Goal: Information Seeking & Learning: Check status

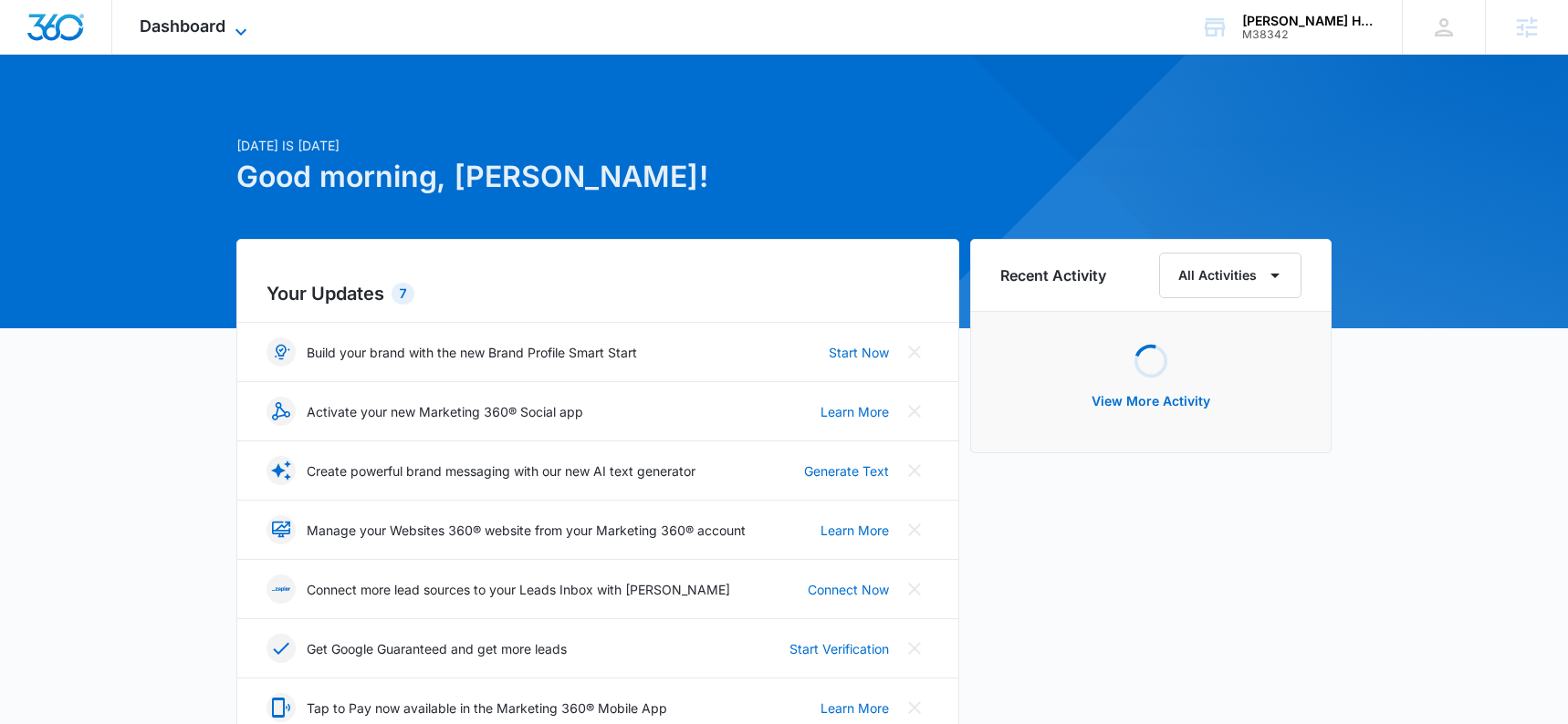
click at [229, 33] on div "Dashboard Apps Reputation Websites Forms CRM Email Social Payments POS Content …" at bounding box center [195, 27] width 167 height 54
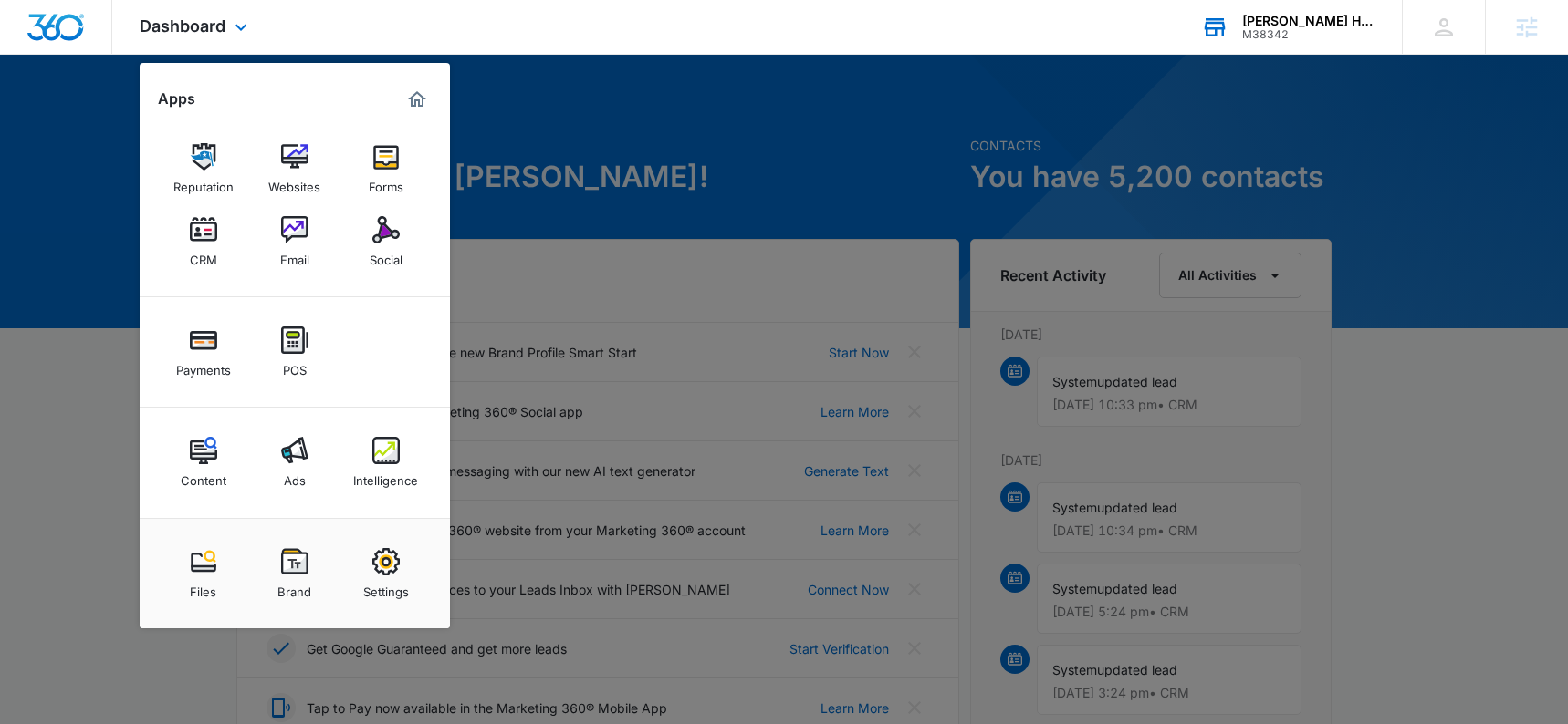
click at [1271, 50] on div "[PERSON_NAME] Heating & Air Conditioning M38342 Your Accounts View All" at bounding box center [1288, 27] width 229 height 54
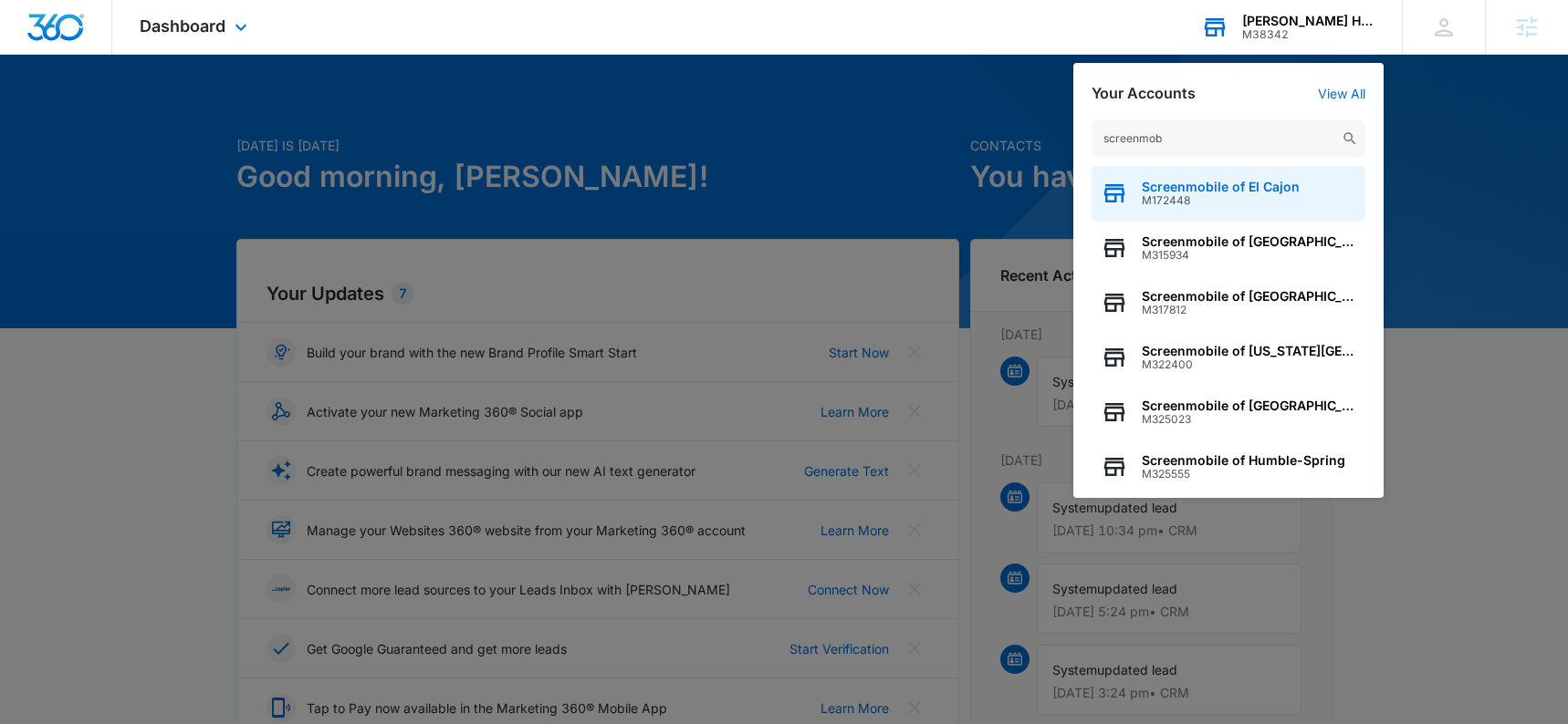
type input "screenmob"
click at [1239, 191] on span "Screenmobile of El Cajon" at bounding box center [1221, 186] width 158 height 15
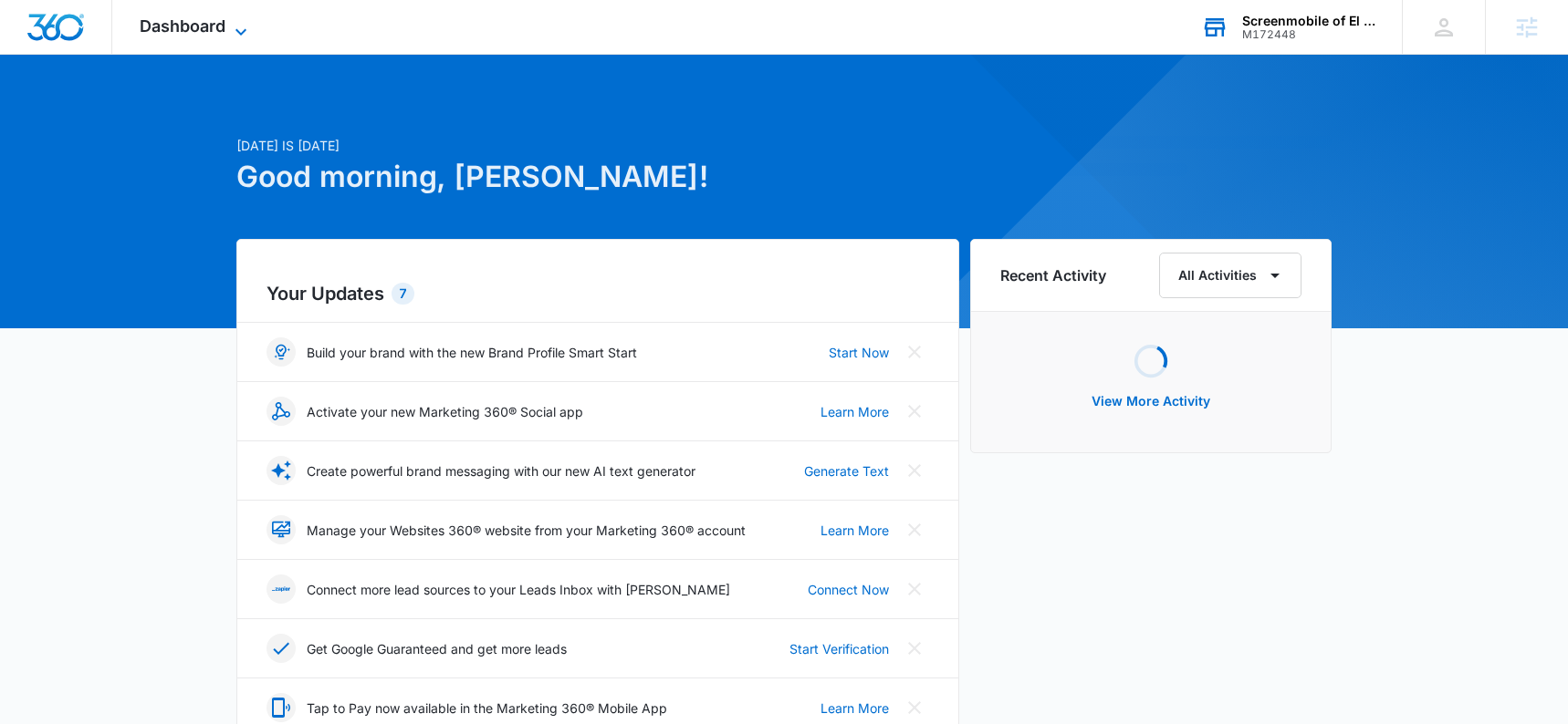
click at [206, 31] on span "Dashboard" at bounding box center [182, 26] width 86 height 19
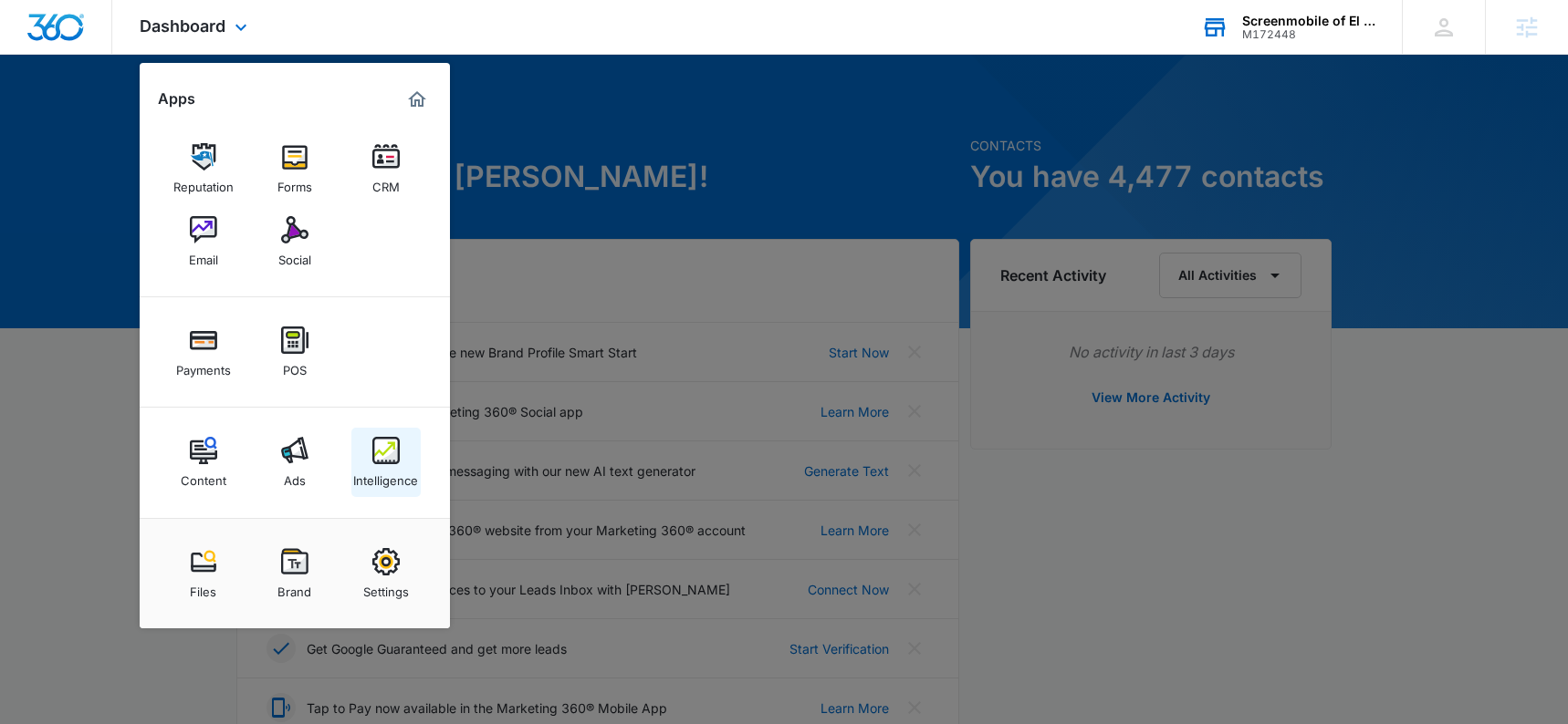
drag, startPoint x: 380, startPoint y: 413, endPoint x: 385, endPoint y: 427, distance: 14.9
click at [382, 418] on div "Content Ads Intelligence" at bounding box center [295, 463] width 310 height 110
click at [404, 463] on link "Intelligence" at bounding box center [386, 462] width 69 height 69
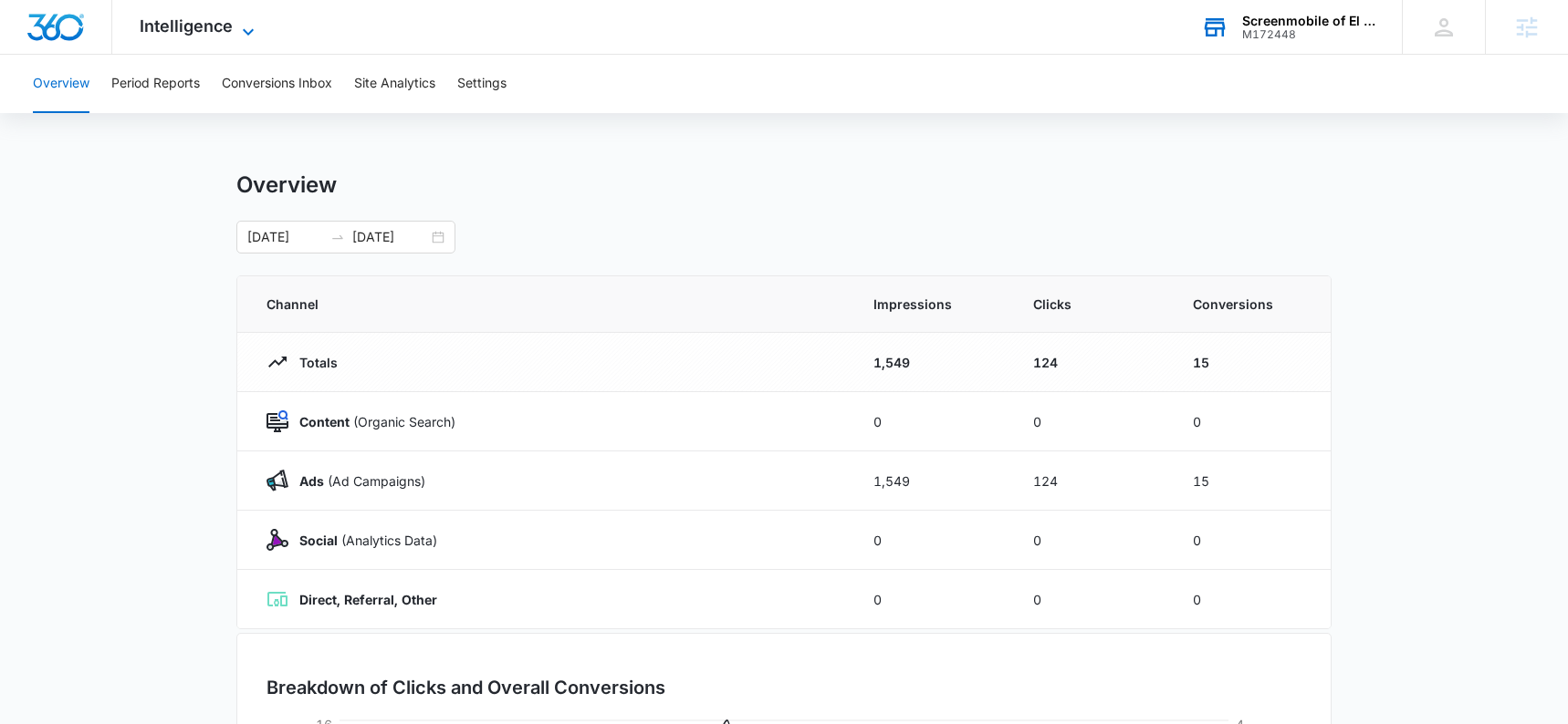
click at [186, 17] on span "Intelligence" at bounding box center [186, 26] width 93 height 19
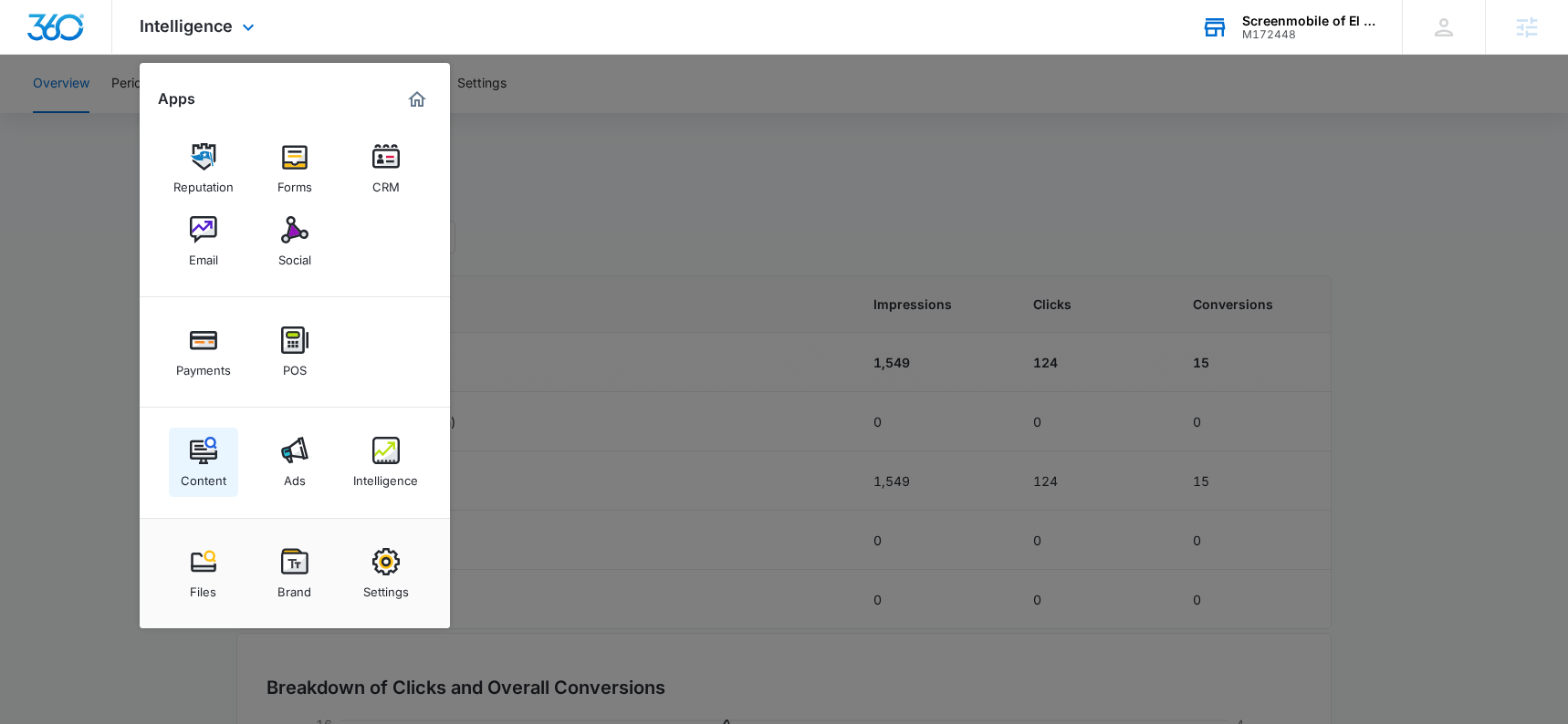
click at [193, 470] on div "Content" at bounding box center [203, 476] width 45 height 24
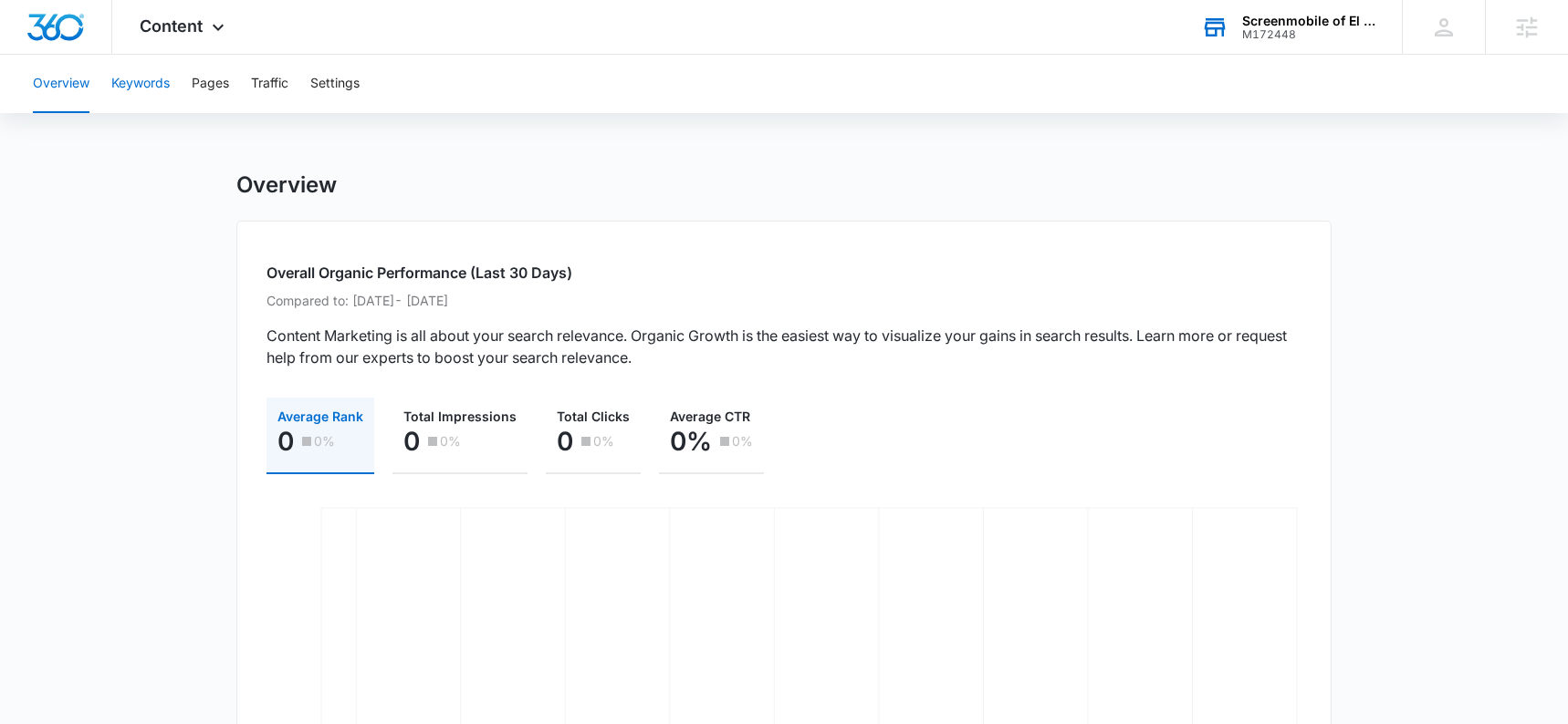
click at [136, 81] on button "Keywords" at bounding box center [140, 84] width 58 height 58
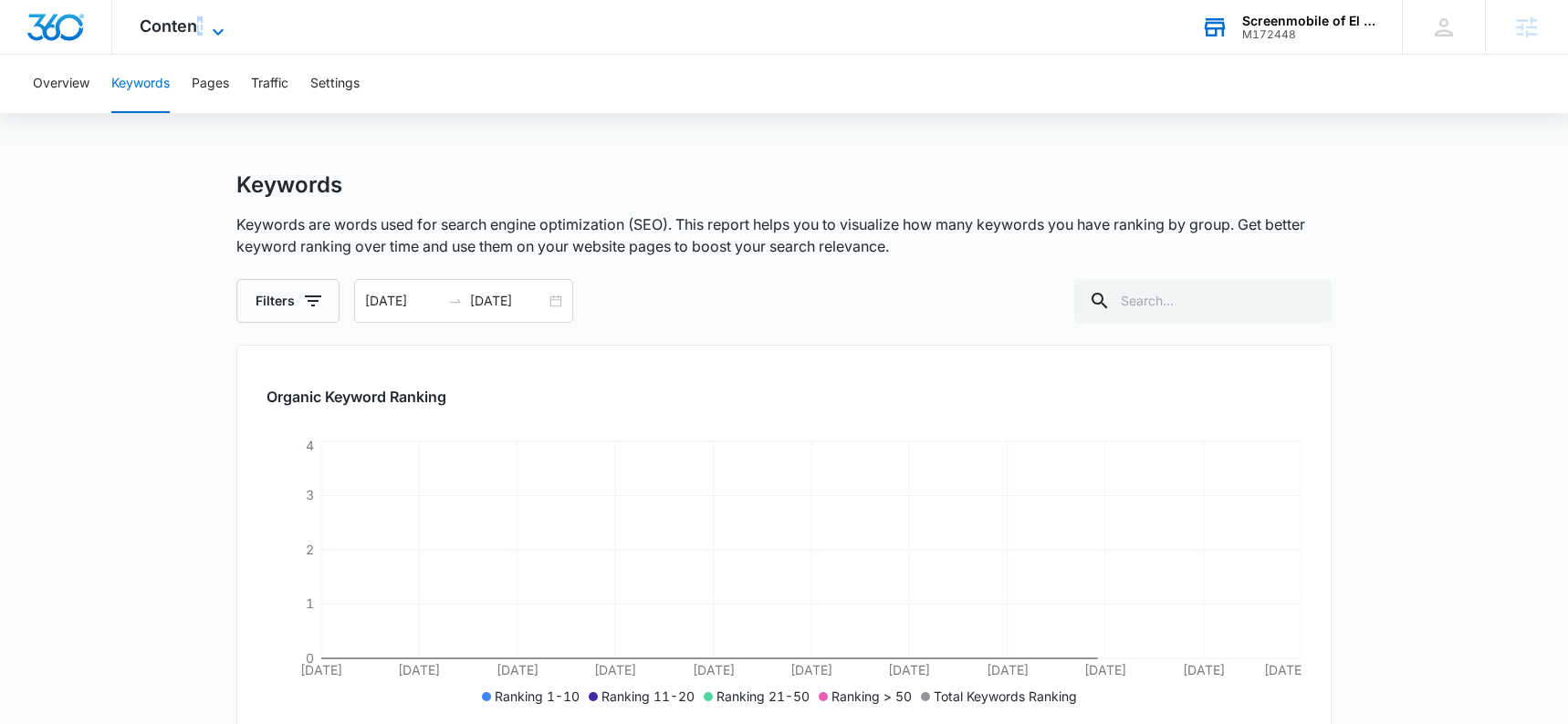
click at [198, 20] on span "Content" at bounding box center [171, 26] width 63 height 19
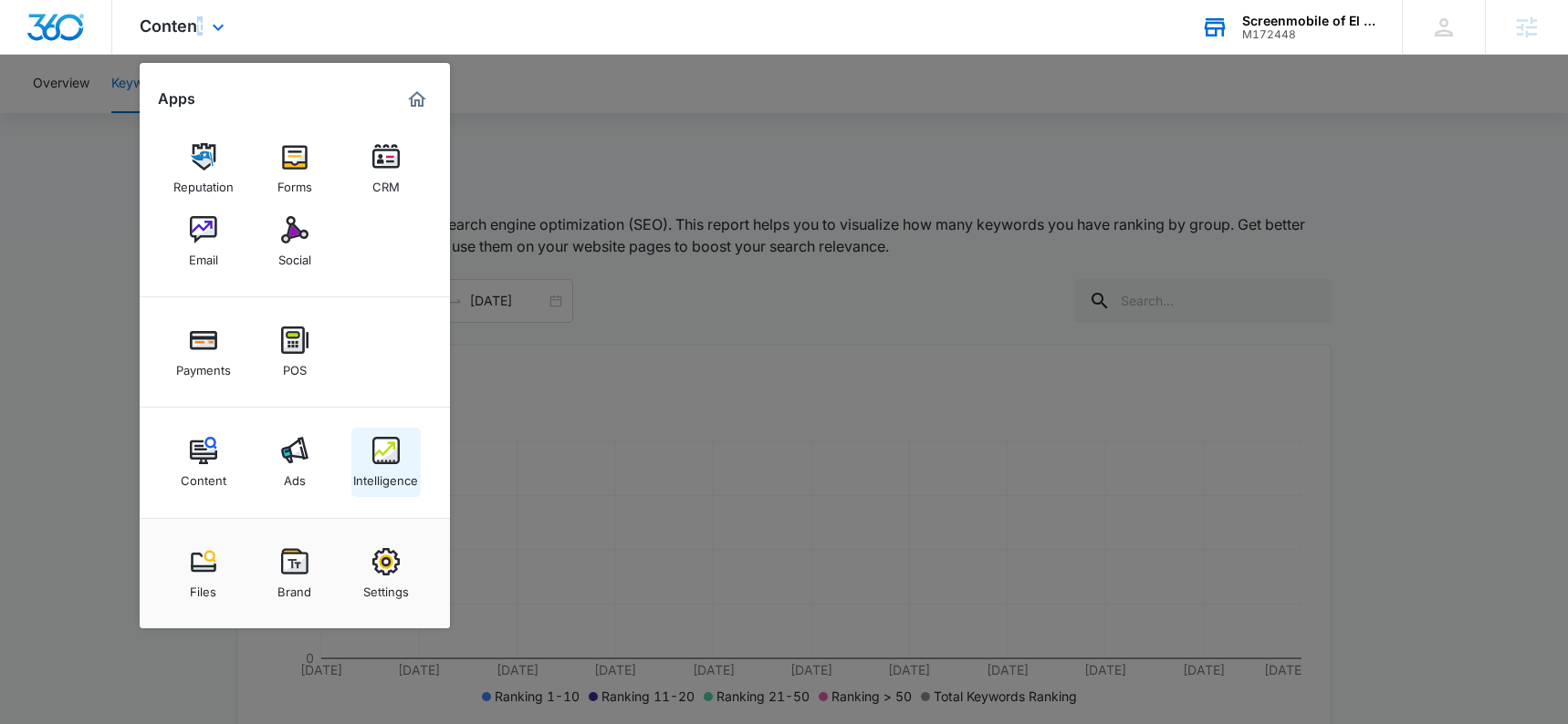
click at [387, 451] on img at bounding box center [386, 451] width 28 height 28
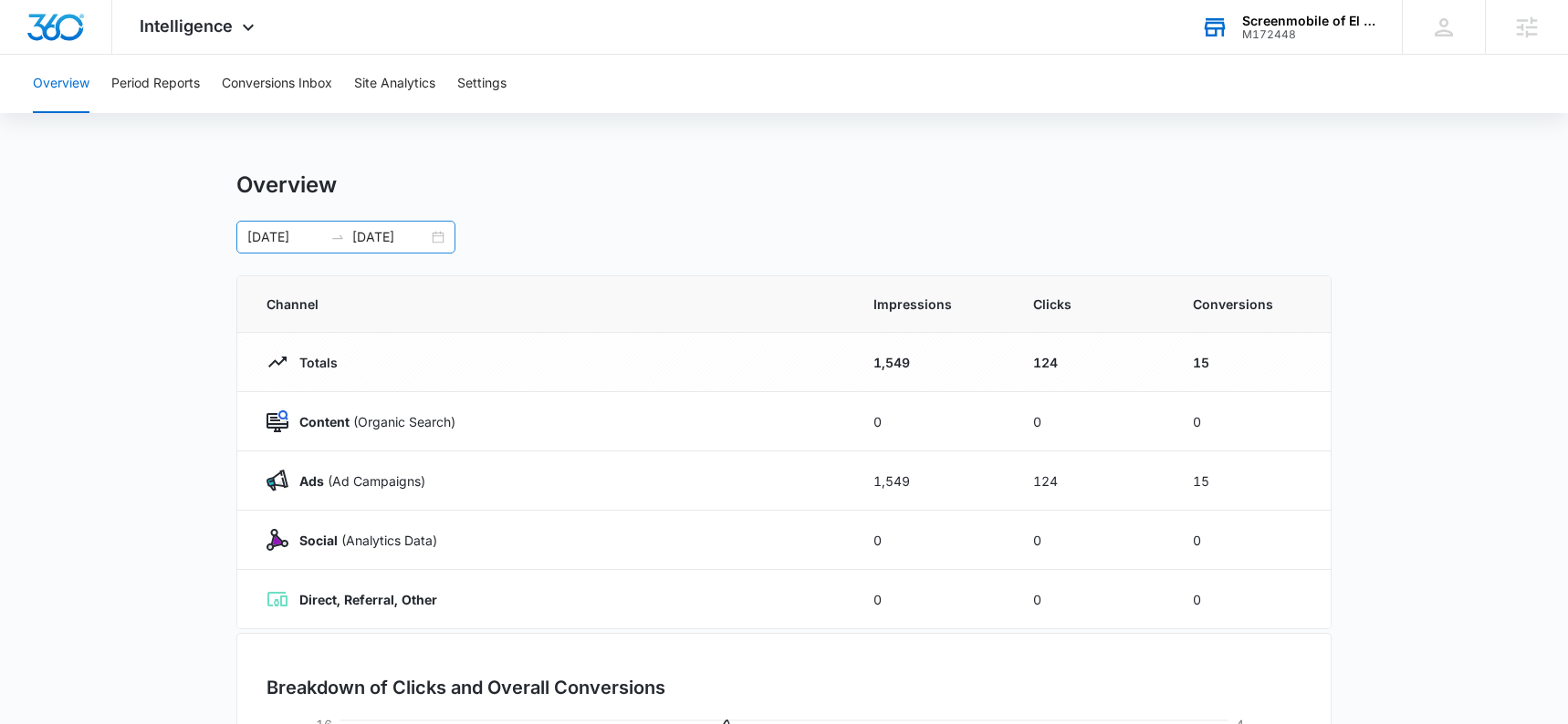
click at [439, 237] on div "[DATE] [DATE]" at bounding box center [346, 236] width 219 height 33
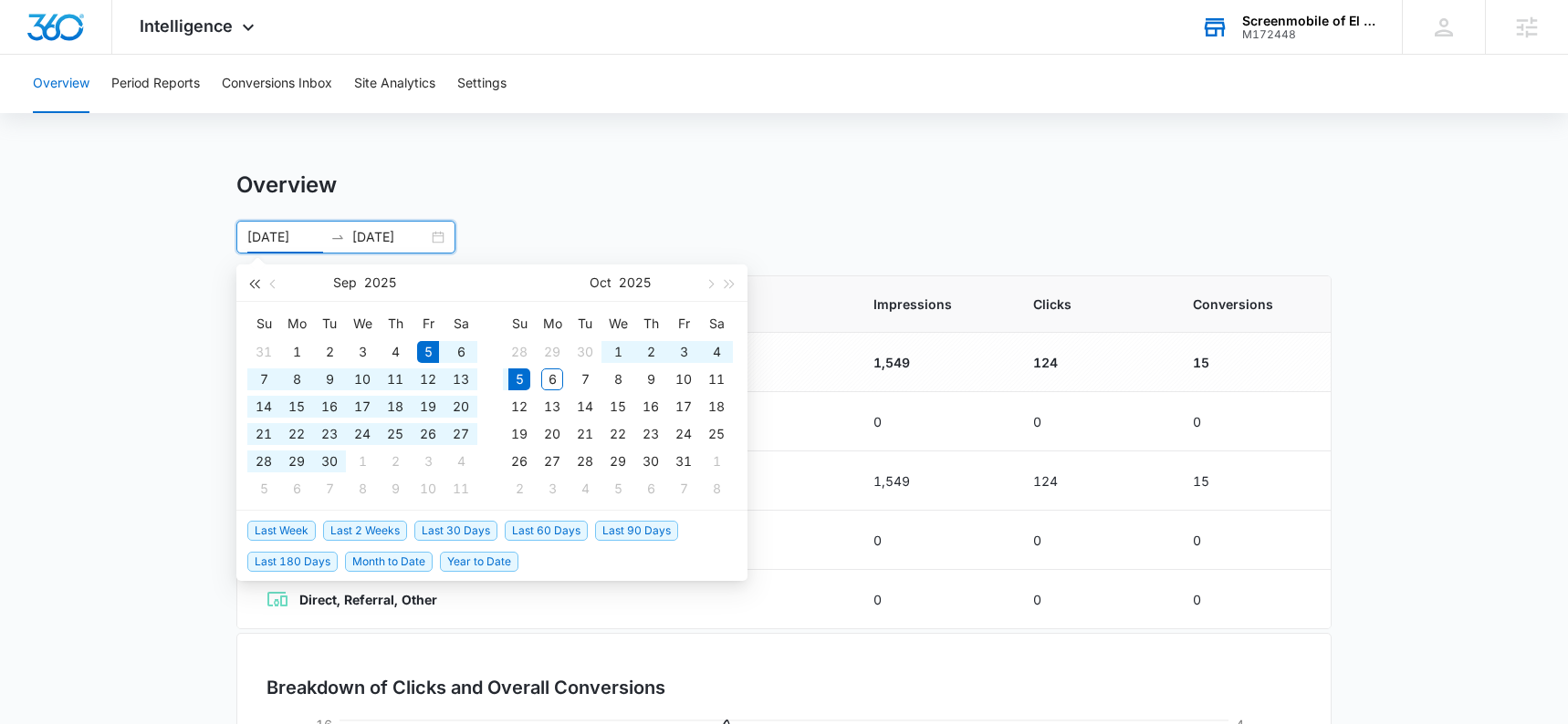
click at [260, 290] on button "button" at bounding box center [253, 283] width 20 height 36
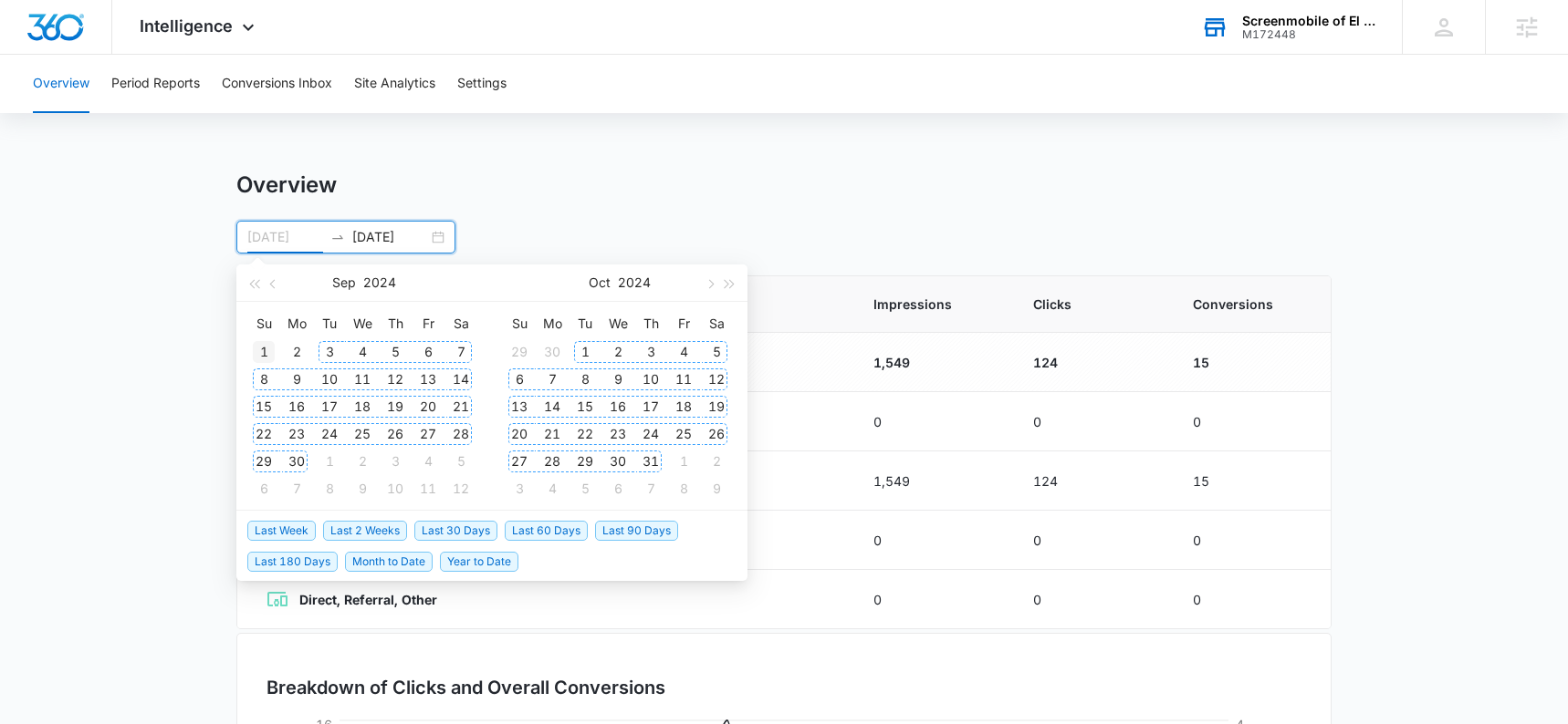
type input "[DATE]"
click at [273, 348] on div "1" at bounding box center [264, 352] width 22 height 22
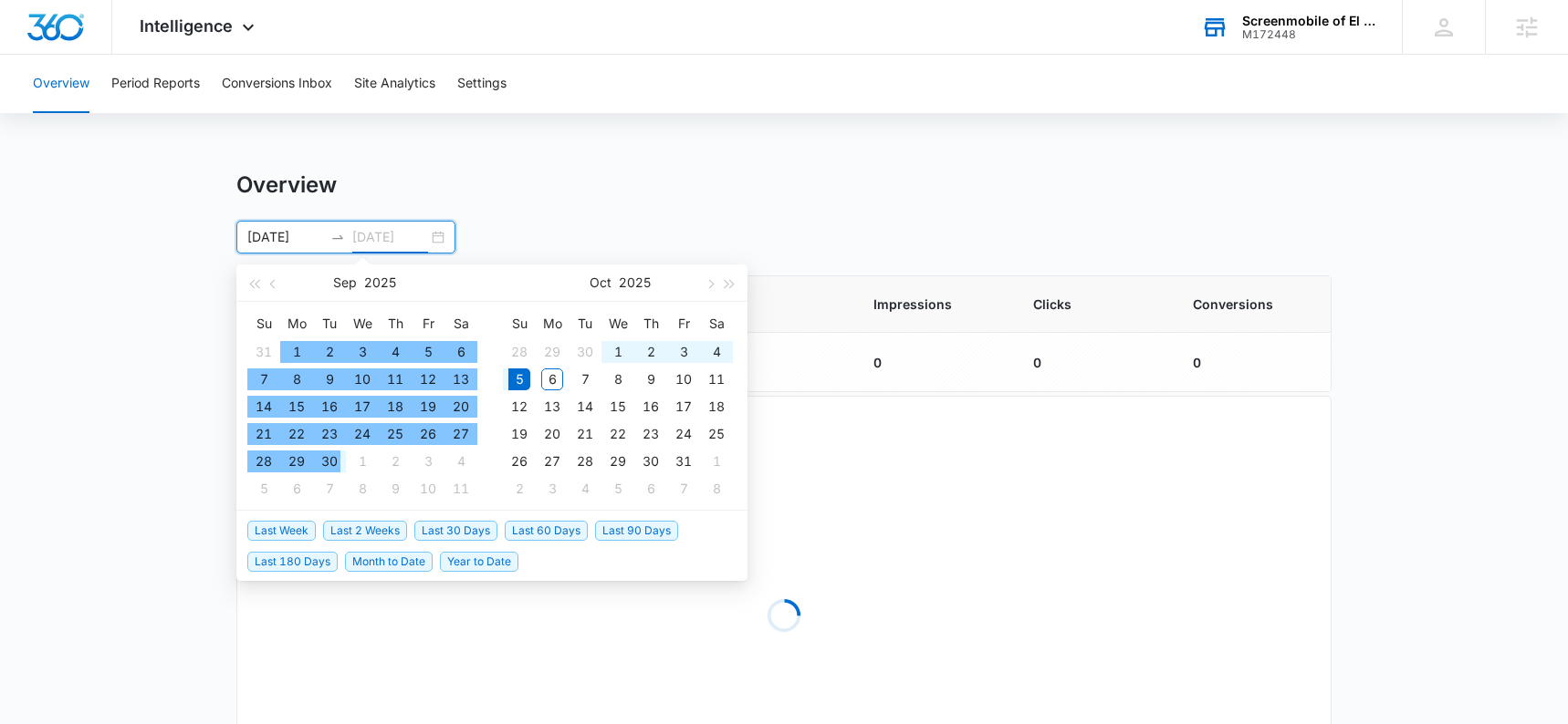
drag, startPoint x: 332, startPoint y: 461, endPoint x: 376, endPoint y: 474, distance: 45.9
click at [334, 460] on div "30" at bounding box center [329, 461] width 22 height 22
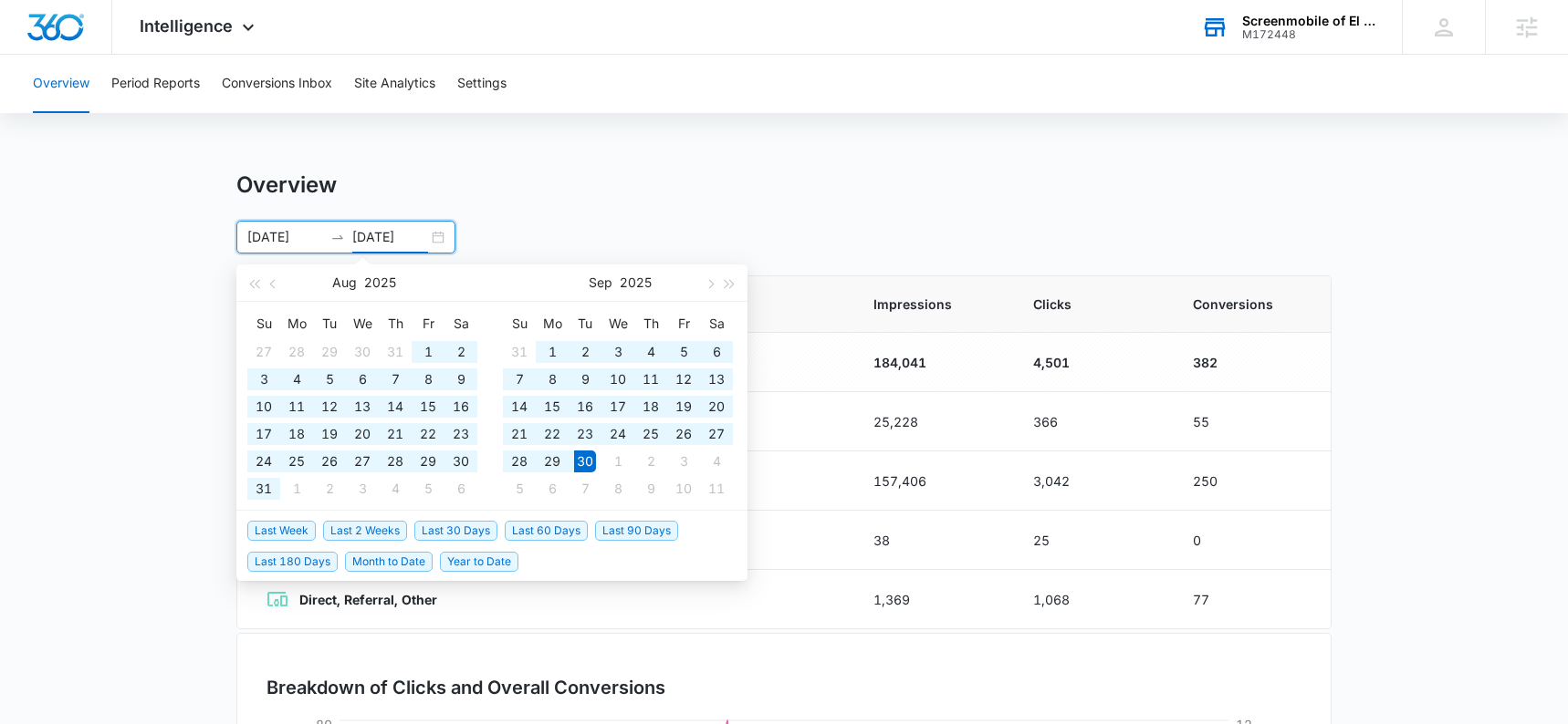
click at [417, 239] on input "[DATE]" at bounding box center [389, 237] width 76 height 20
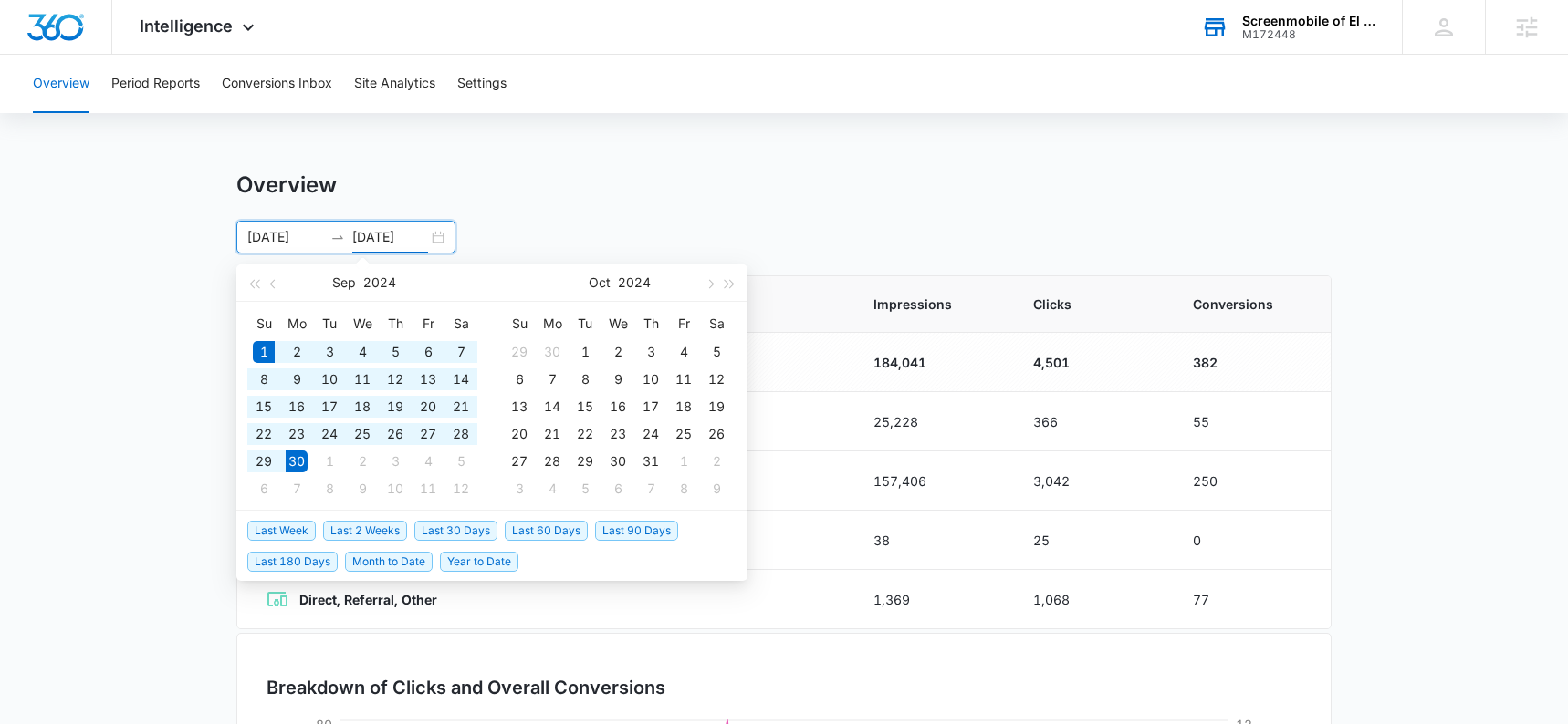
type input "[DATE]"
click at [648, 224] on div "[DATE] [DATE] [DATE] Su Mo Tu We Th Fr Sa 1 2 3 4 5 6 7 8 9 10 11 12 13 14 15 1…" at bounding box center [784, 236] width 1095 height 33
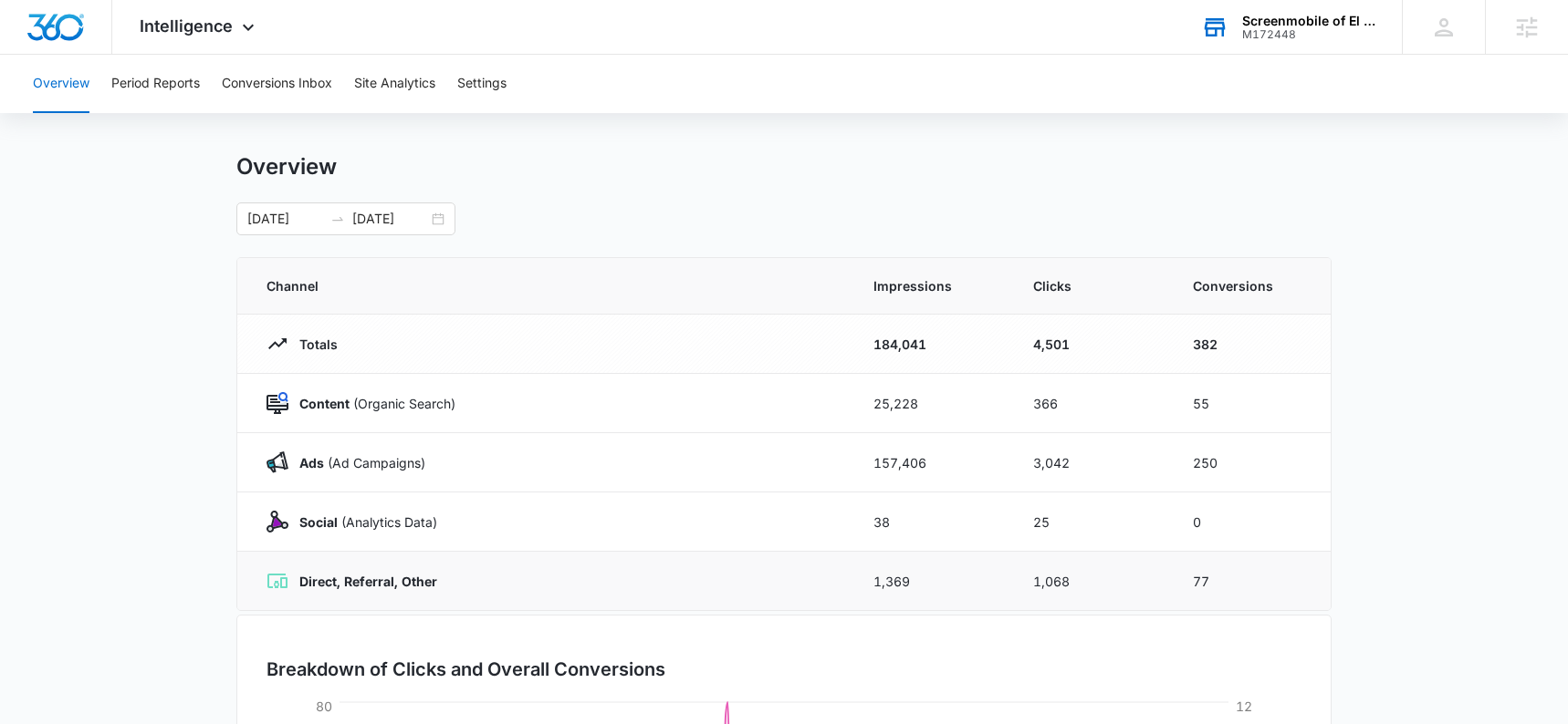
scroll to position [19, 0]
click at [182, 32] on span "Intelligence" at bounding box center [186, 26] width 93 height 19
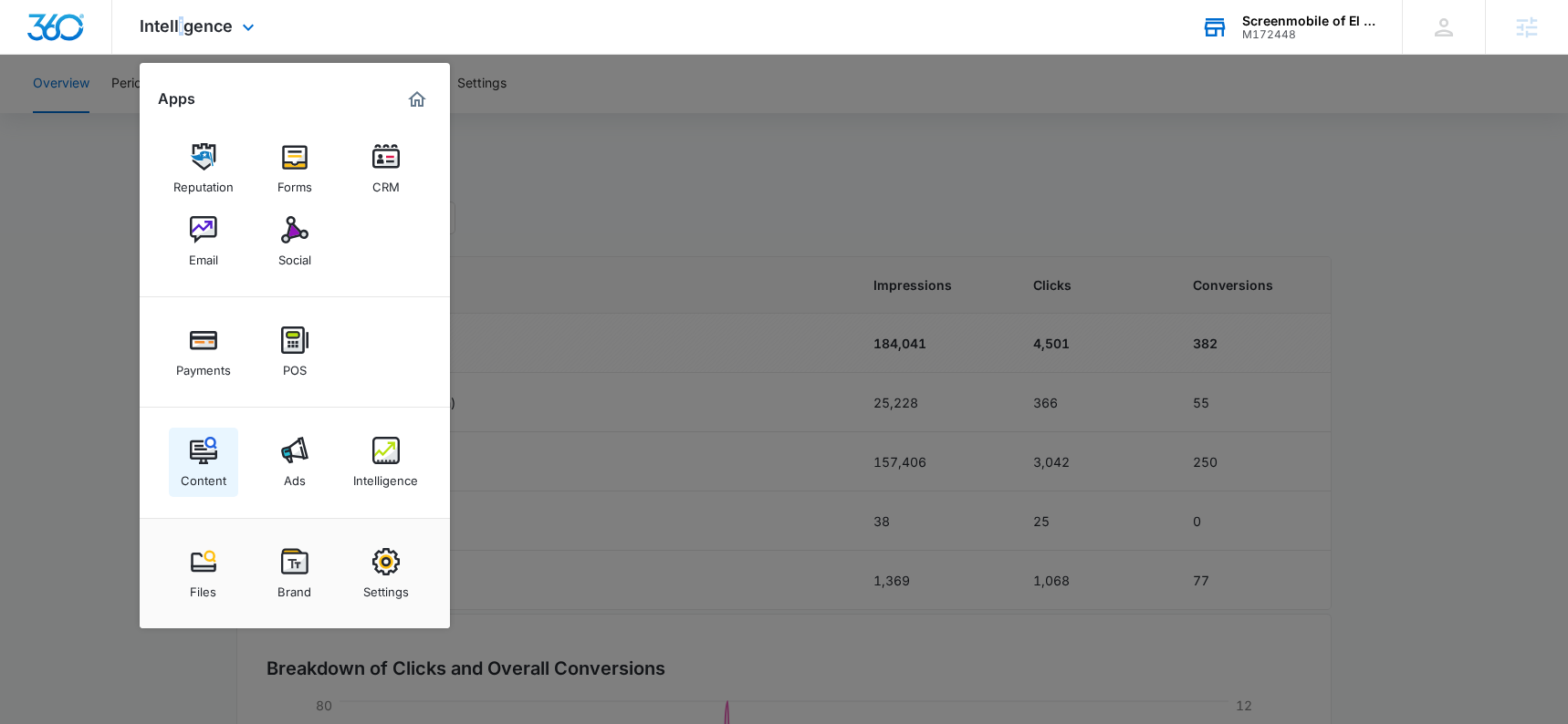
click at [219, 487] on div "Content" at bounding box center [203, 476] width 45 height 24
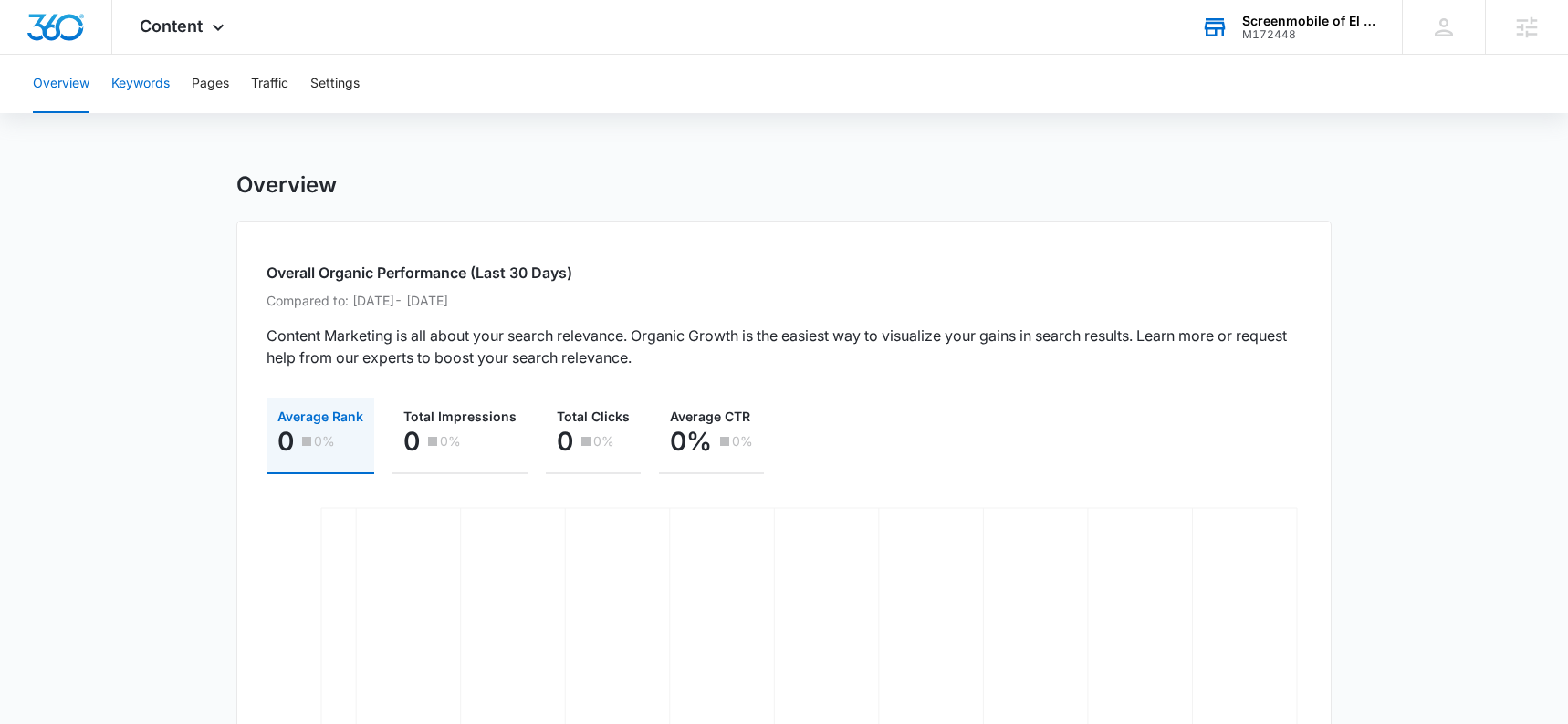
click at [147, 77] on button "Keywords" at bounding box center [140, 84] width 58 height 58
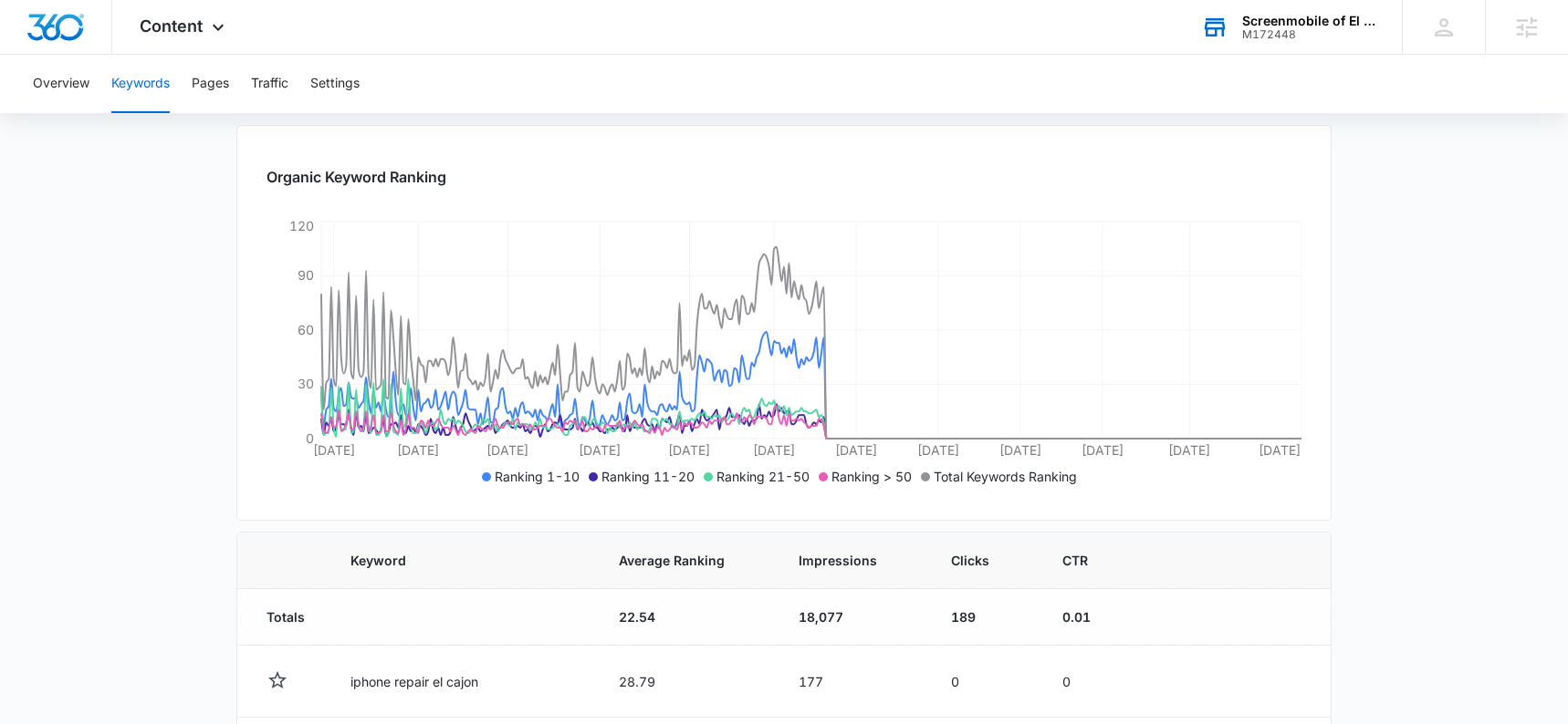
scroll to position [297, 0]
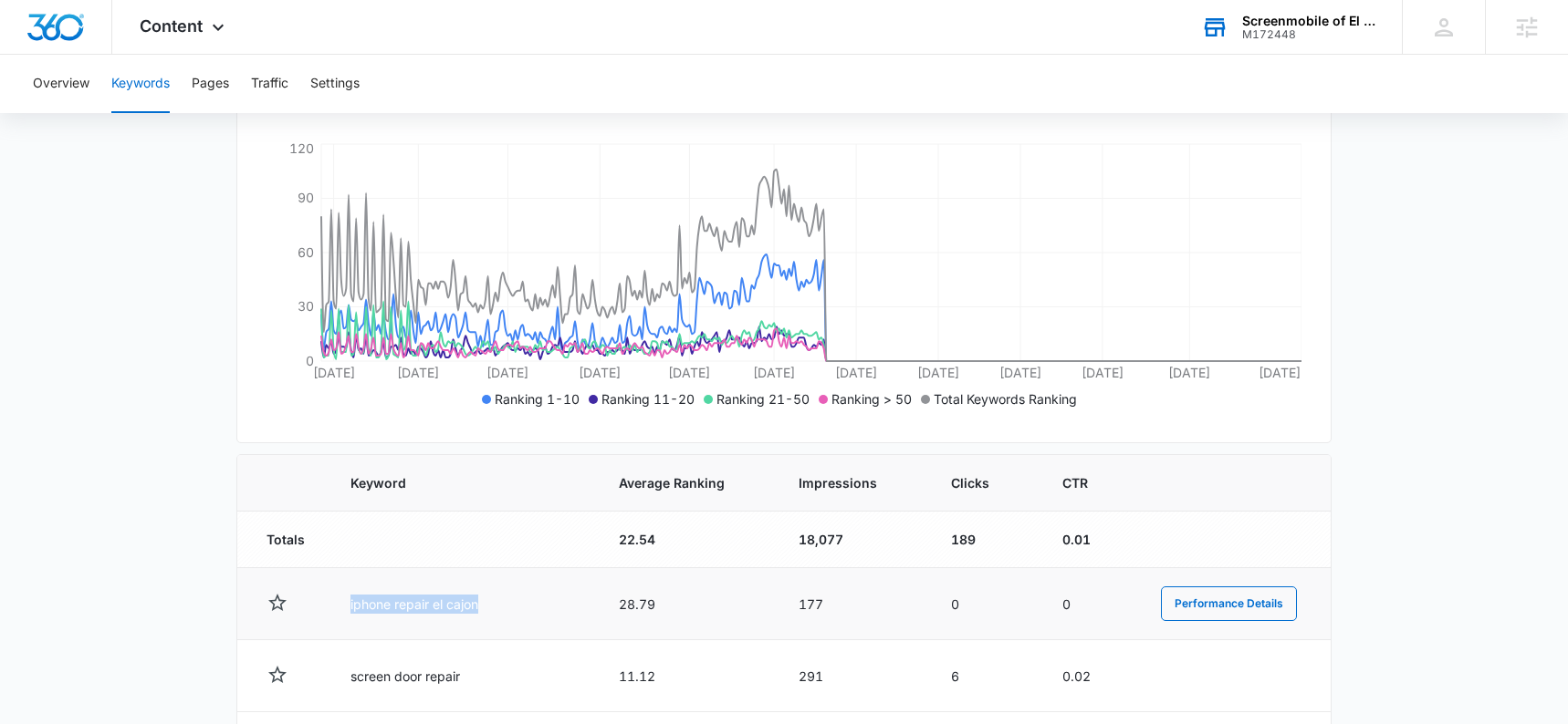
drag, startPoint x: 334, startPoint y: 610, endPoint x: 483, endPoint y: 615, distance: 149.1
click at [483, 615] on td "iphone repair el cajon" at bounding box center [461, 604] width 267 height 72
click at [1448, 503] on main "Keywords Keywords are words used for search engine optimization (SEO). This rep…" at bounding box center [784, 631] width 1568 height 1515
drag, startPoint x: 495, startPoint y: 599, endPoint x: 362, endPoint y: 610, distance: 133.5
click at [362, 610] on td "iphone repair el cajon" at bounding box center [461, 604] width 267 height 72
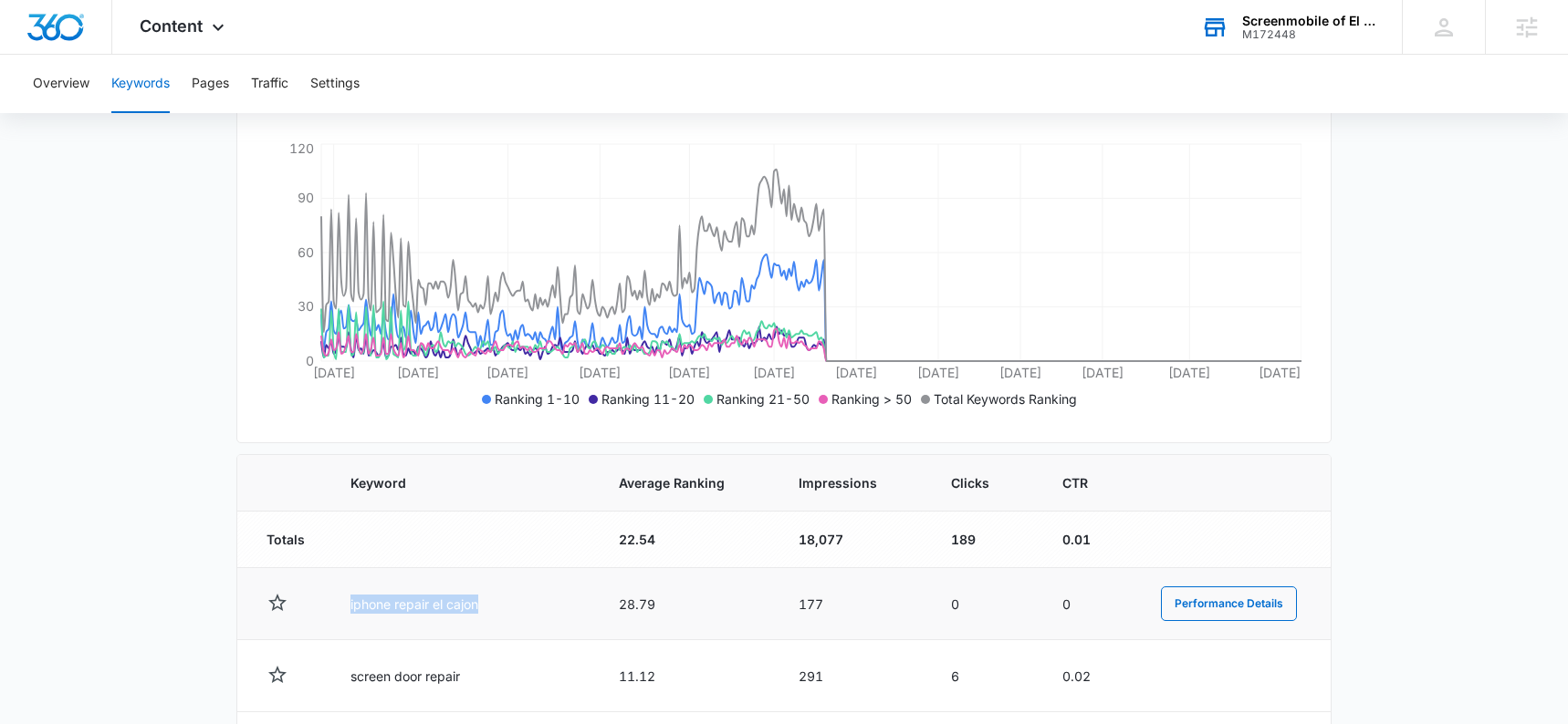
drag, startPoint x: 345, startPoint y: 607, endPoint x: 545, endPoint y: 612, distance: 200.1
click at [545, 612] on td "iphone repair el cajon" at bounding box center [461, 604] width 267 height 72
click at [346, 625] on td "iphone repair el cajon" at bounding box center [461, 604] width 267 height 72
drag, startPoint x: 341, startPoint y: 612, endPoint x: 546, endPoint y: 617, distance: 205.1
click at [546, 617] on td "iphone repair el cajon" at bounding box center [461, 604] width 267 height 72
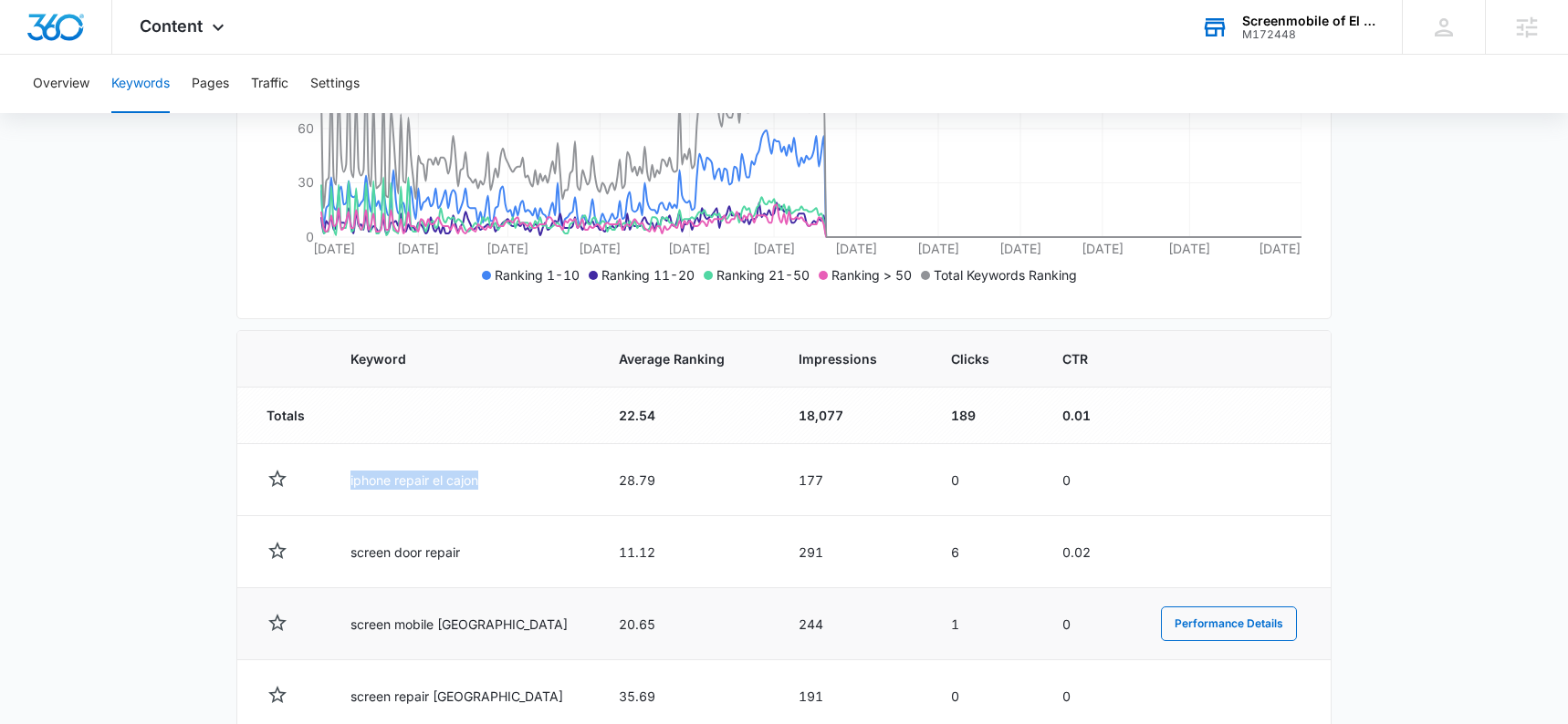
scroll to position [411, 0]
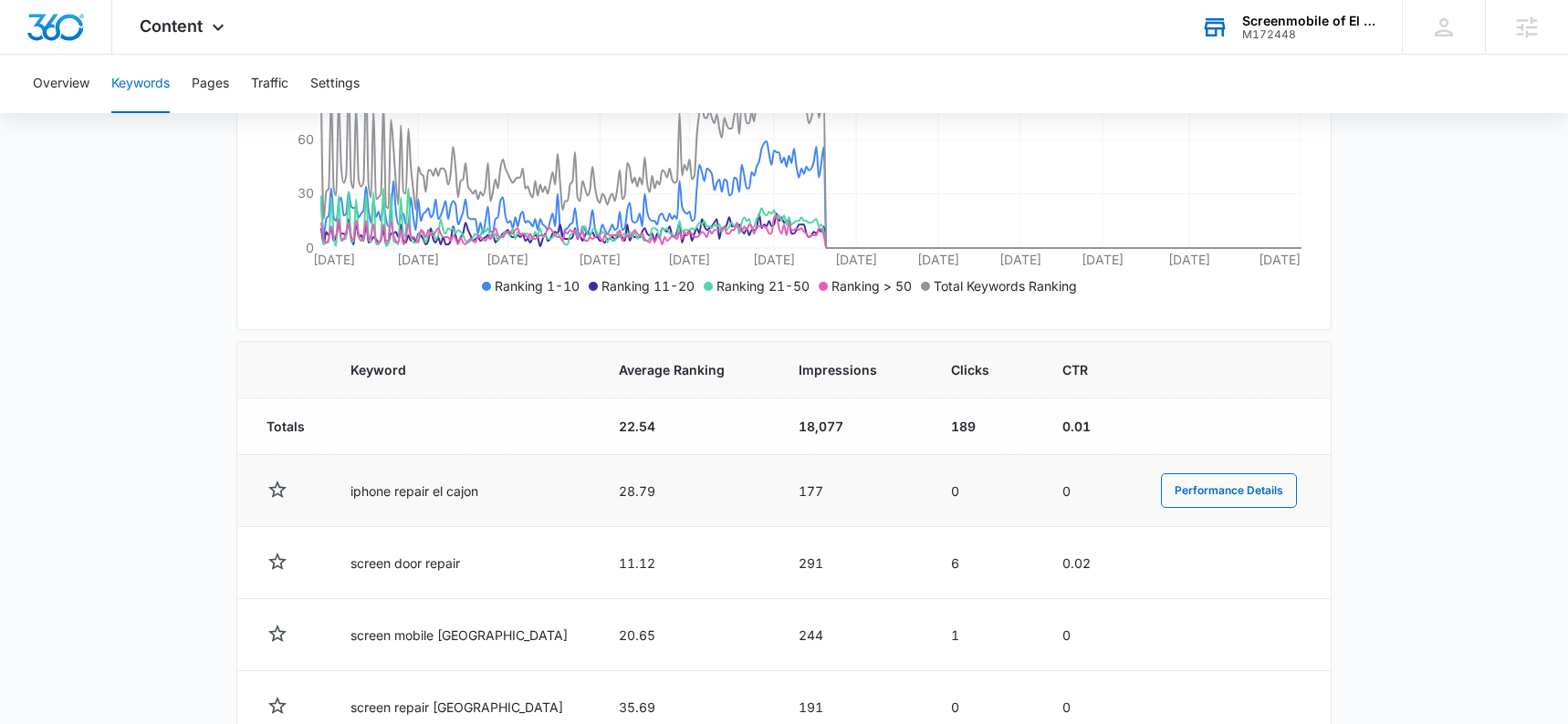
click at [522, 492] on td "iphone repair el cajon" at bounding box center [461, 491] width 267 height 72
drag, startPoint x: 515, startPoint y: 486, endPoint x: 307, endPoint y: 480, distance: 208.1
click at [307, 480] on tr "iphone repair el cajon 28.79 177 0 0 Performance Details" at bounding box center [784, 491] width 1093 height 72
click at [509, 496] on td "iphone repair el cajon" at bounding box center [461, 491] width 267 height 72
drag, startPoint x: 513, startPoint y: 486, endPoint x: 332, endPoint y: 490, distance: 181.0
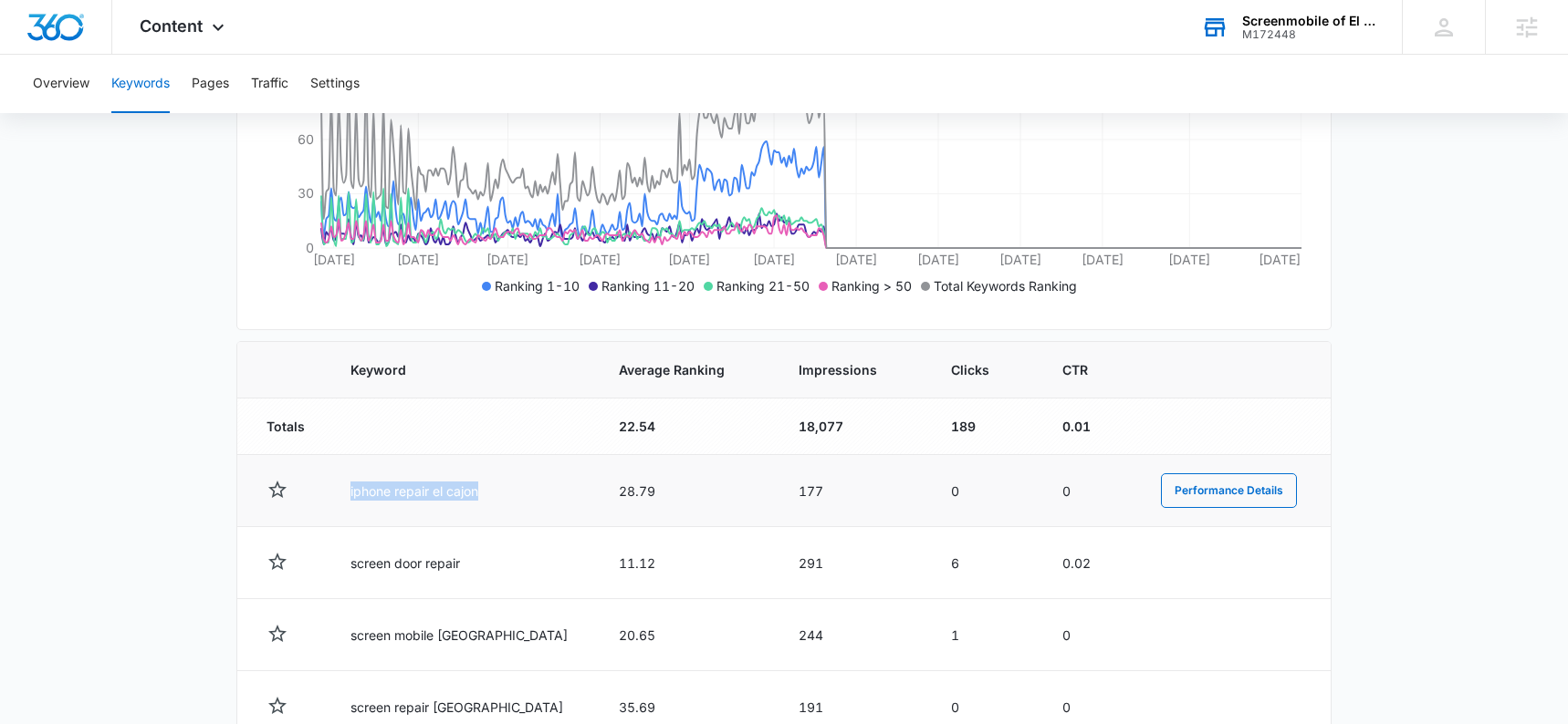
click at [332, 490] on td "iphone repair el cajon" at bounding box center [461, 491] width 267 height 72
click at [514, 519] on td "iphone repair el cajon" at bounding box center [461, 491] width 267 height 72
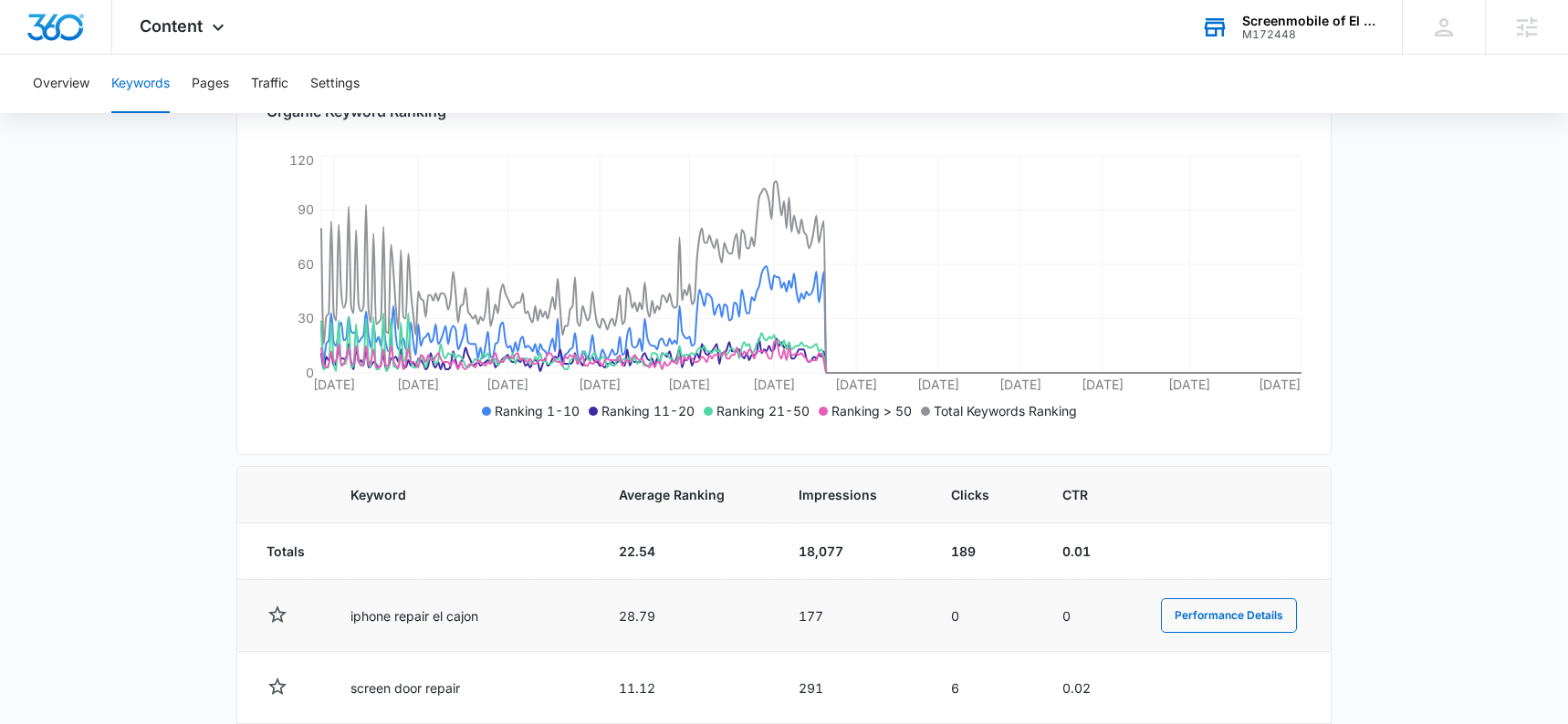
scroll to position [274, 0]
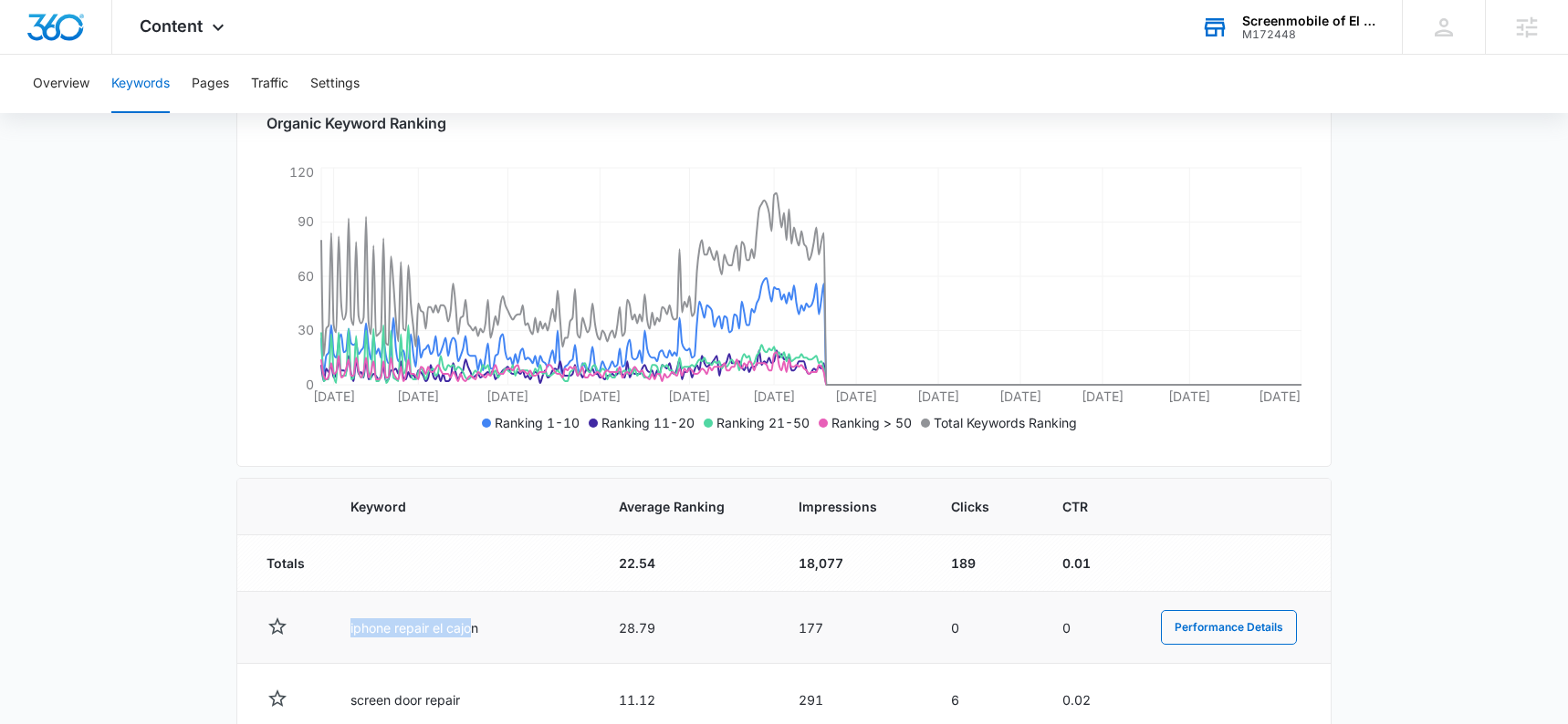
drag, startPoint x: 379, startPoint y: 614, endPoint x: 279, endPoint y: 598, distance: 101.3
click at [278, 601] on tr "iphone repair el cajon 28.79 177 0 0 Performance Details" at bounding box center [784, 627] width 1093 height 72
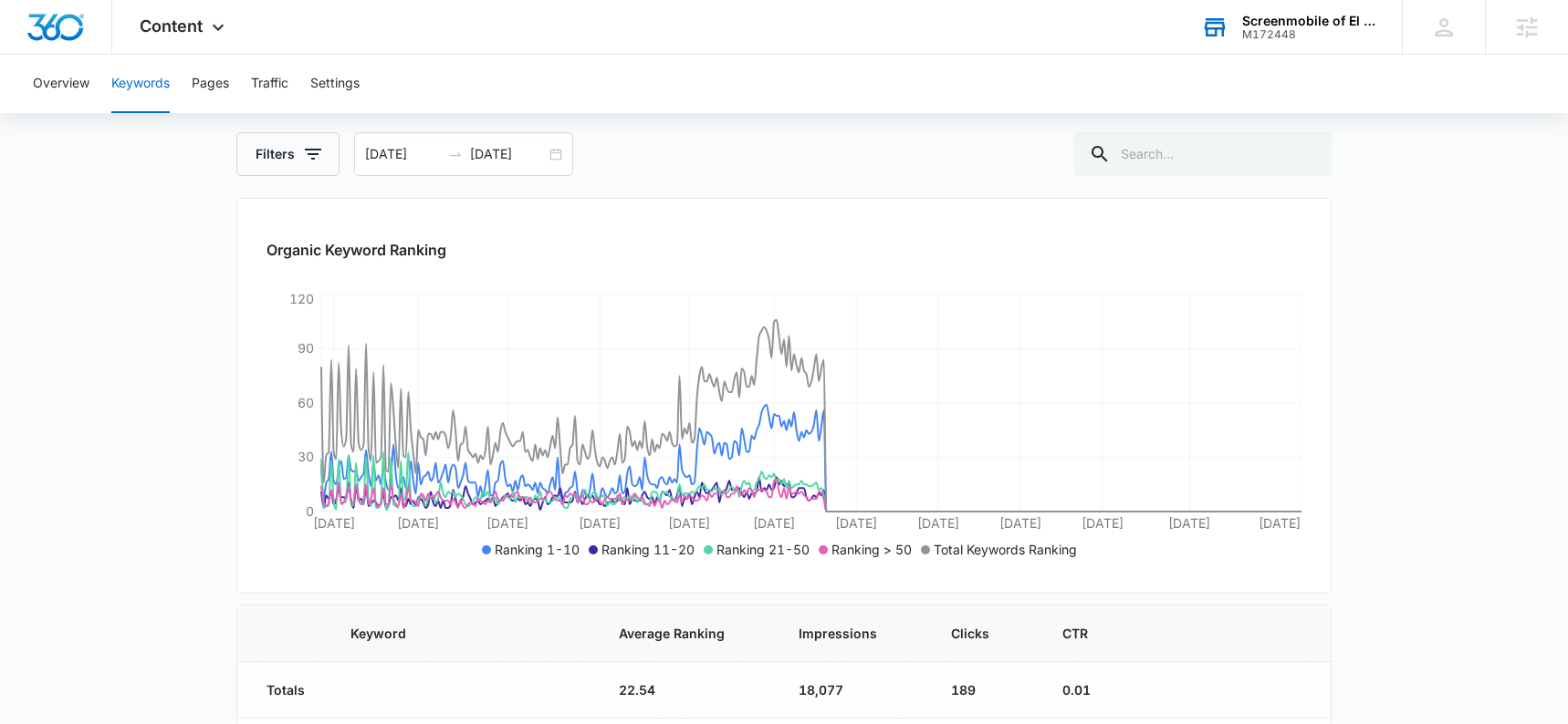
scroll to position [159, 0]
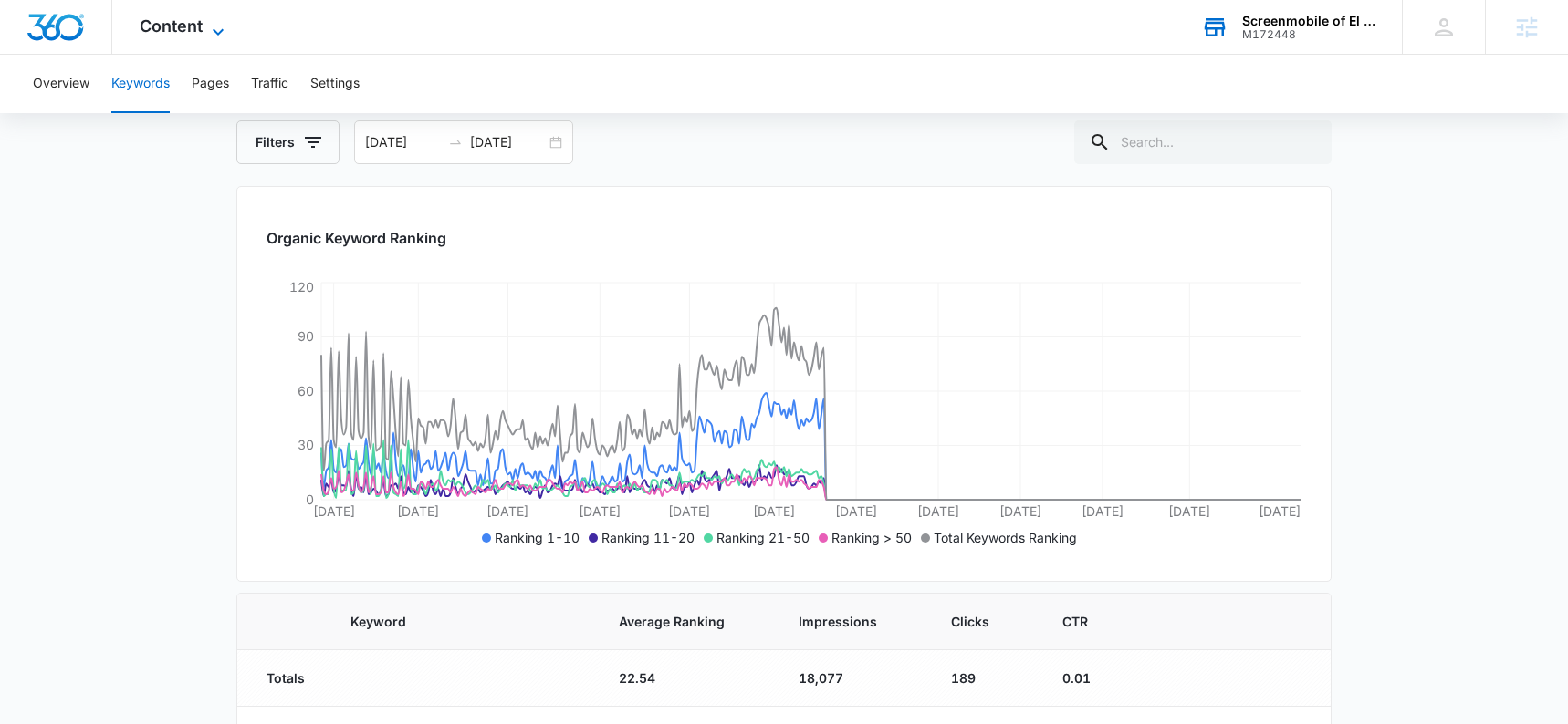
click at [172, 24] on span "Content" at bounding box center [171, 26] width 63 height 19
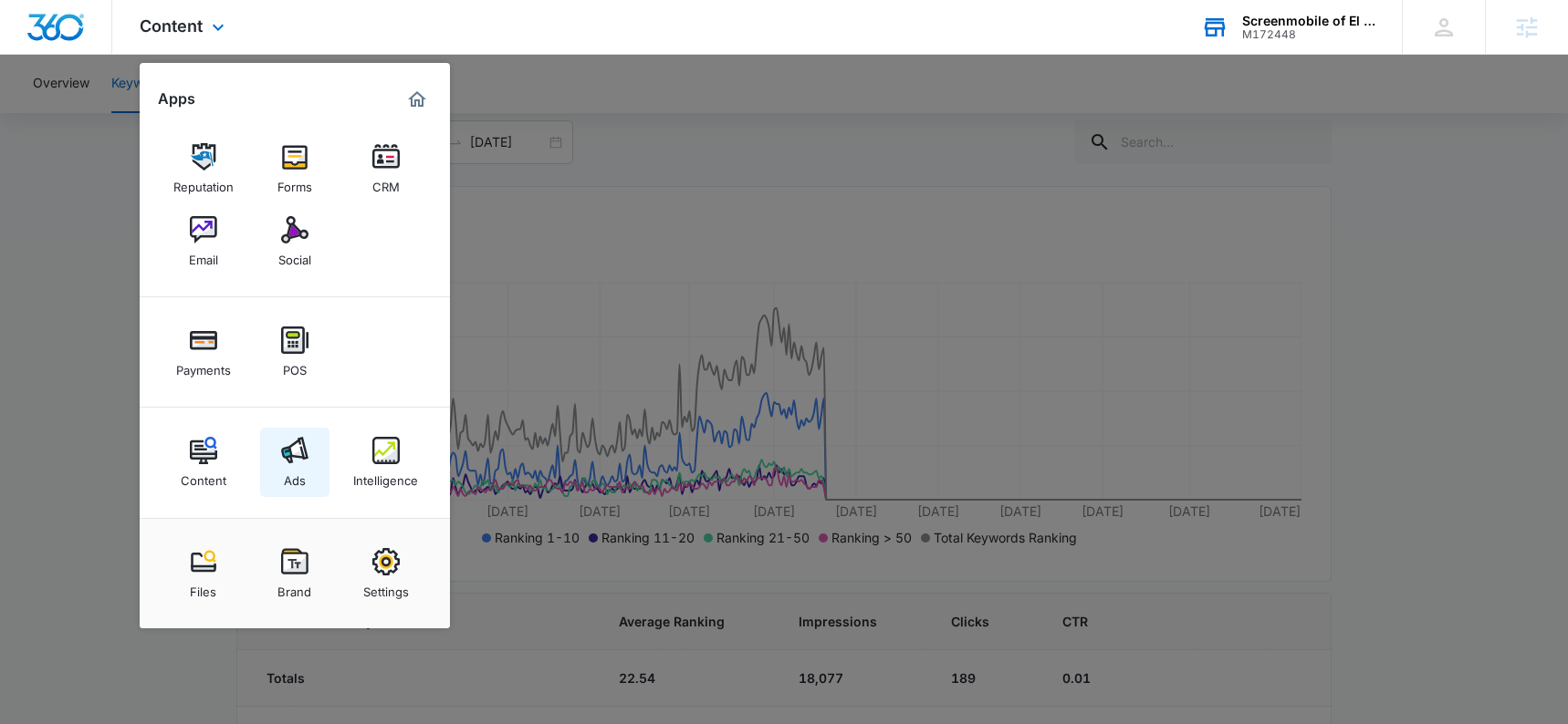
click at [299, 446] on img at bounding box center [295, 451] width 28 height 28
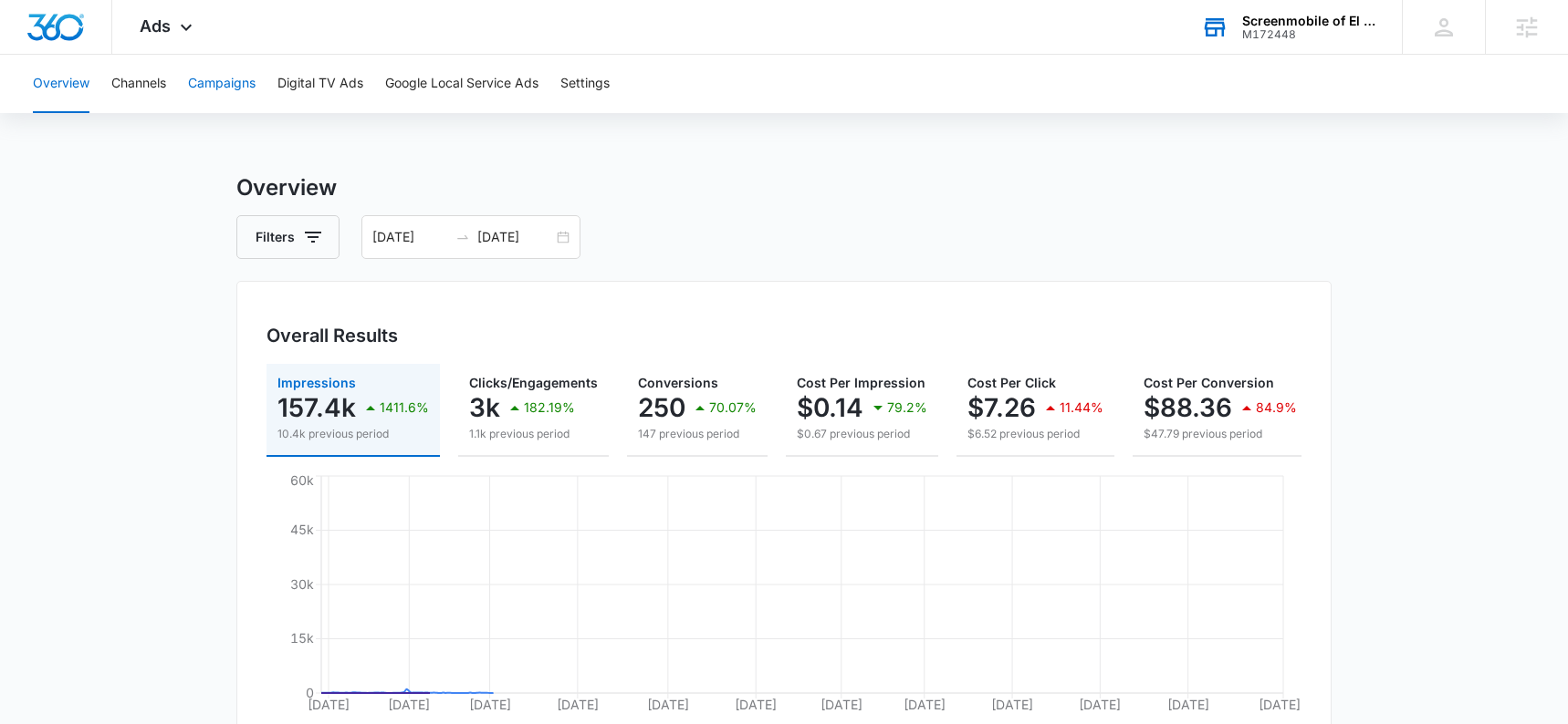
click at [237, 82] on button "Campaigns" at bounding box center [222, 84] width 68 height 58
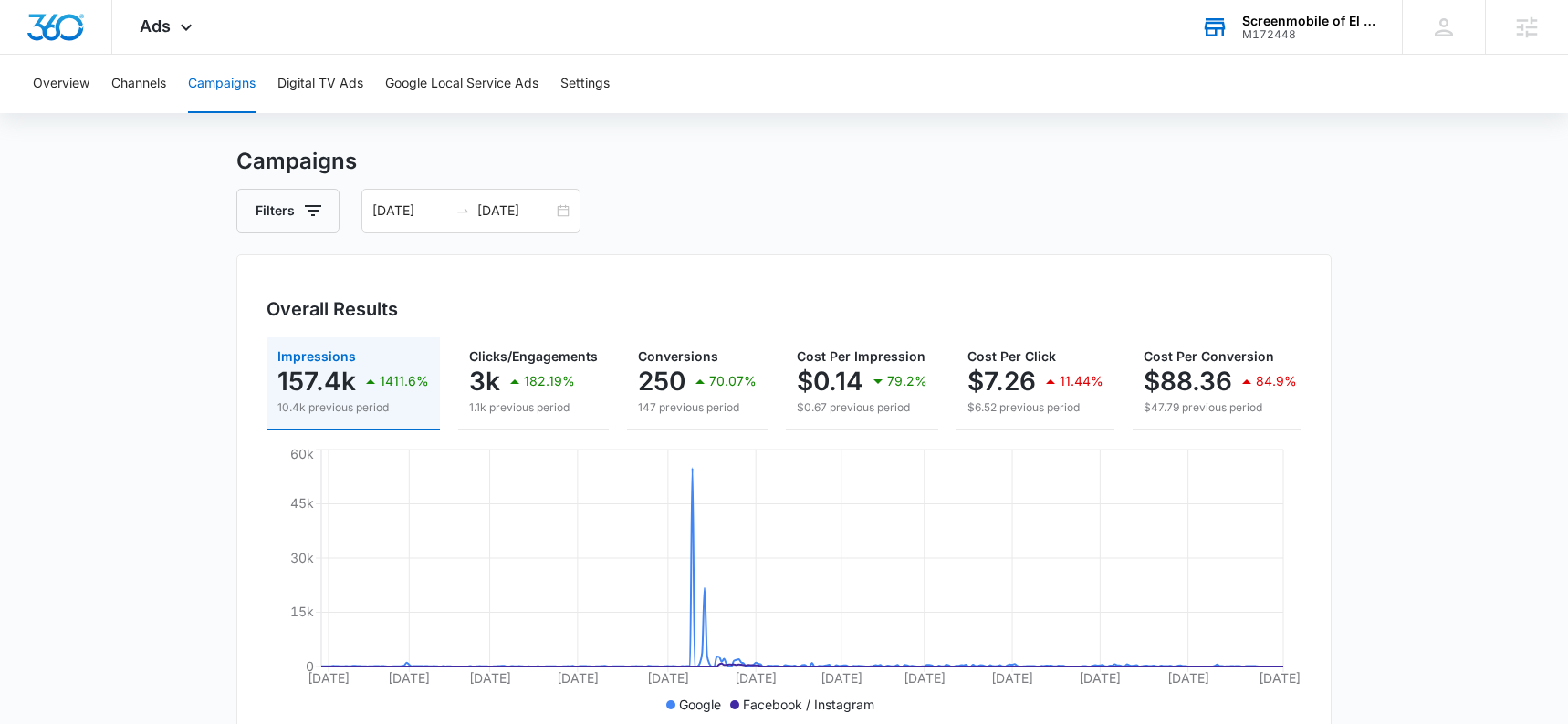
scroll to position [15, 0]
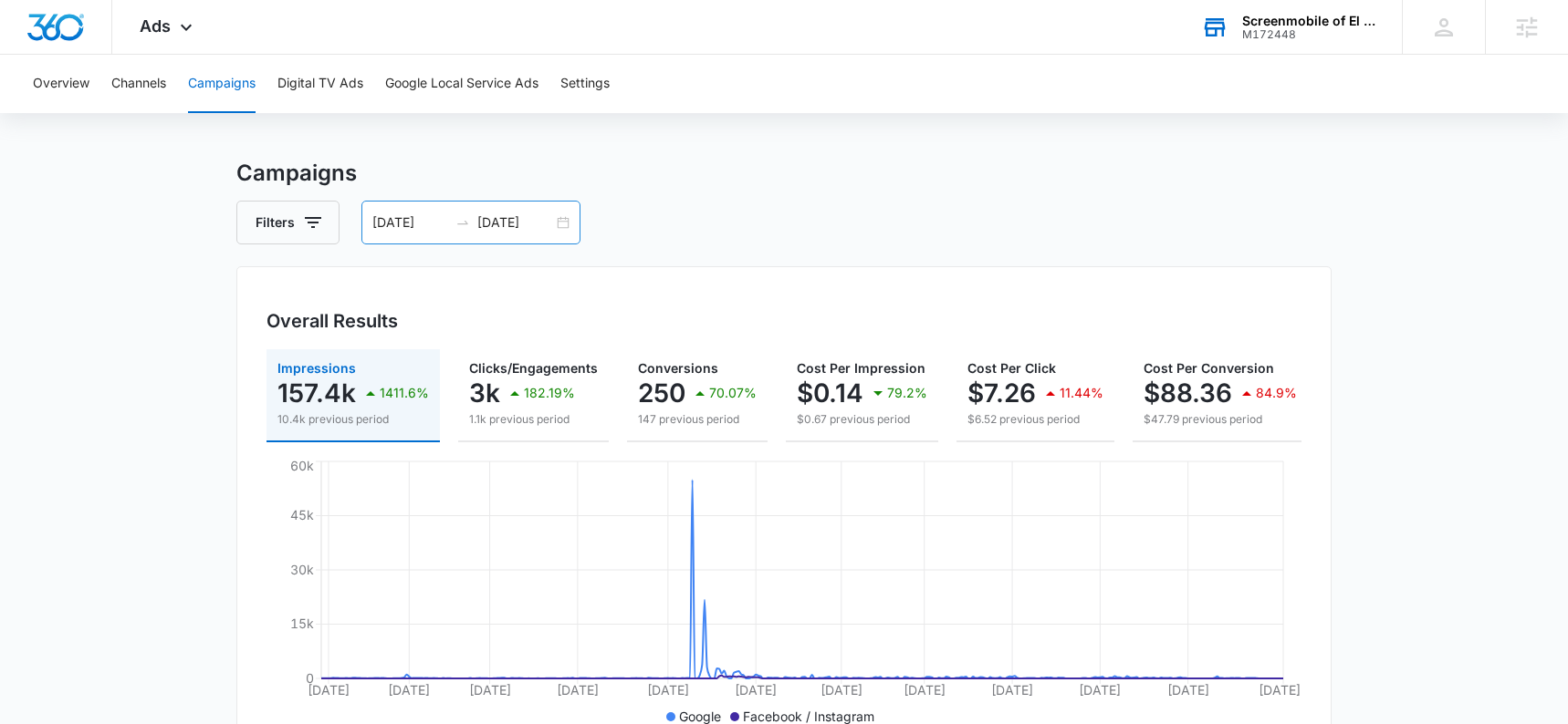
click at [562, 222] on div "[DATE] [DATE]" at bounding box center [471, 223] width 219 height 43
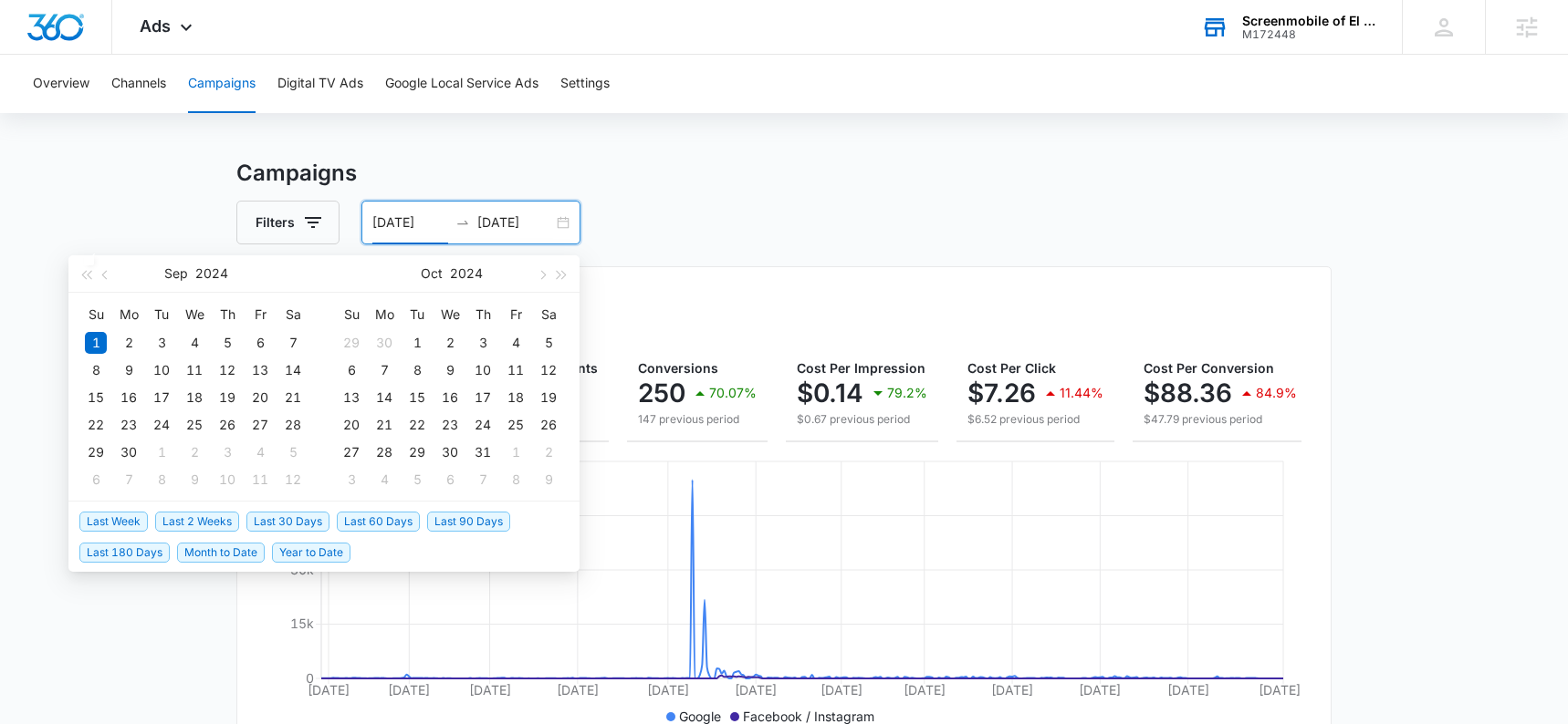
click at [297, 520] on span "Last 30 Days" at bounding box center [288, 522] width 83 height 20
type input "[DATE]"
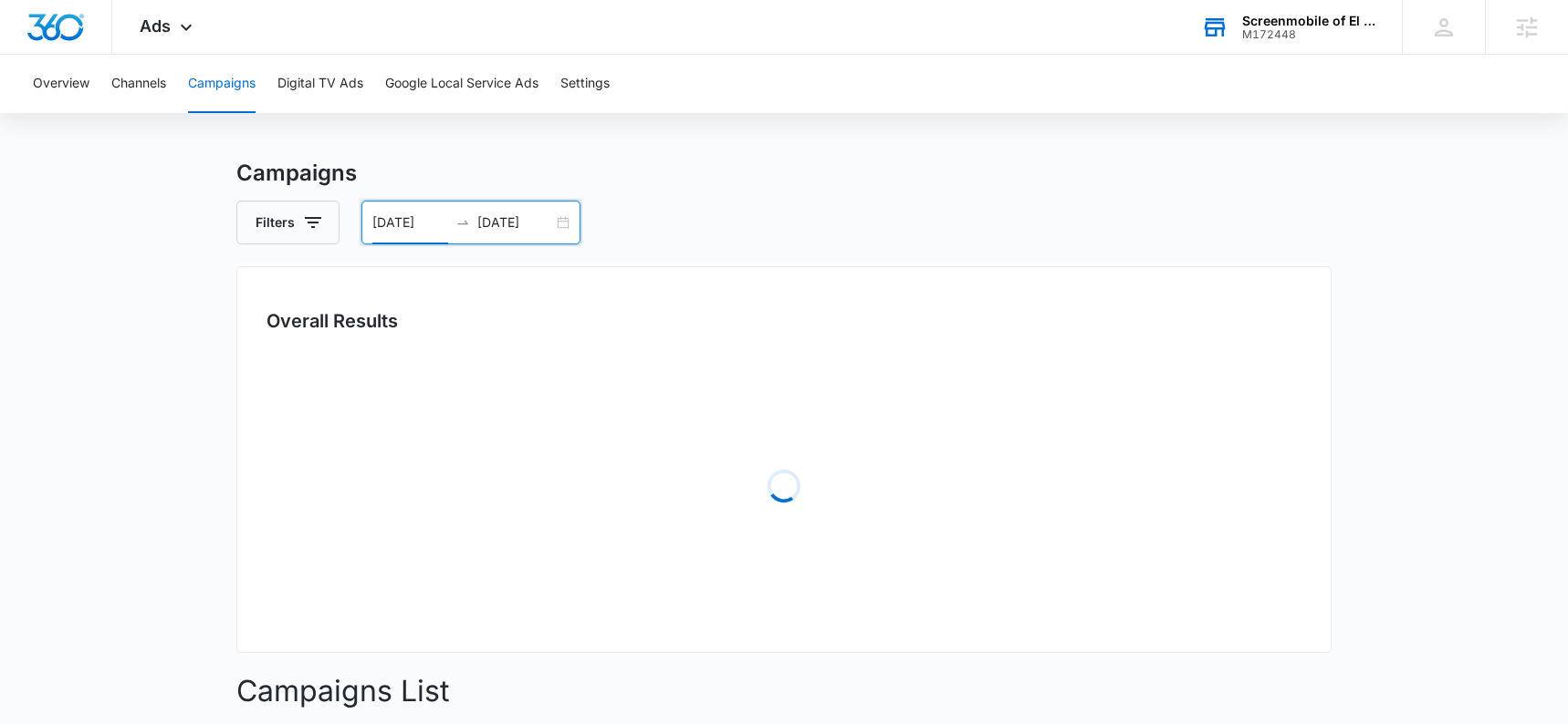
click at [144, 555] on main "Campaigns Filters [DATE] [DATE] Overall Results Loading Campaigns List Filters …" at bounding box center [784, 631] width 1568 height 951
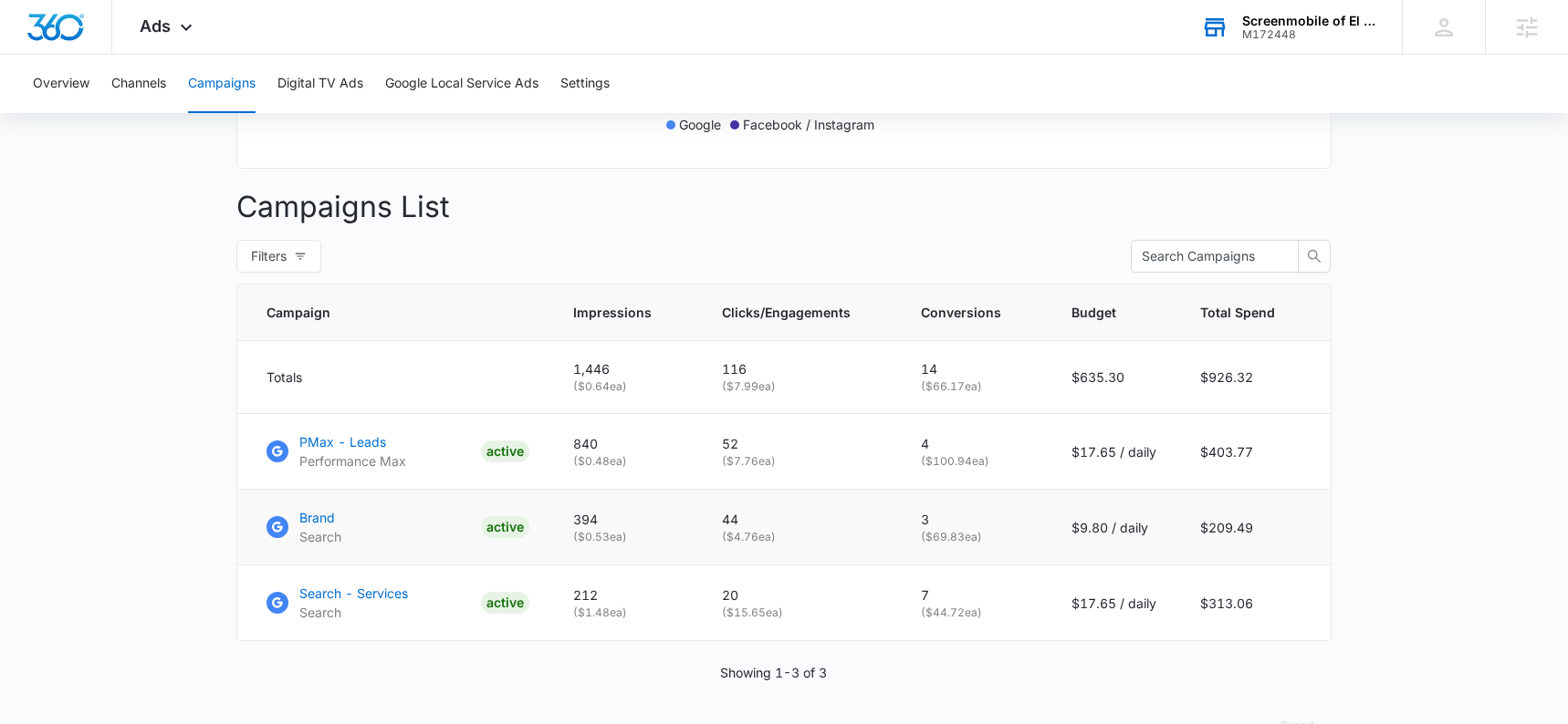
scroll to position [666, 0]
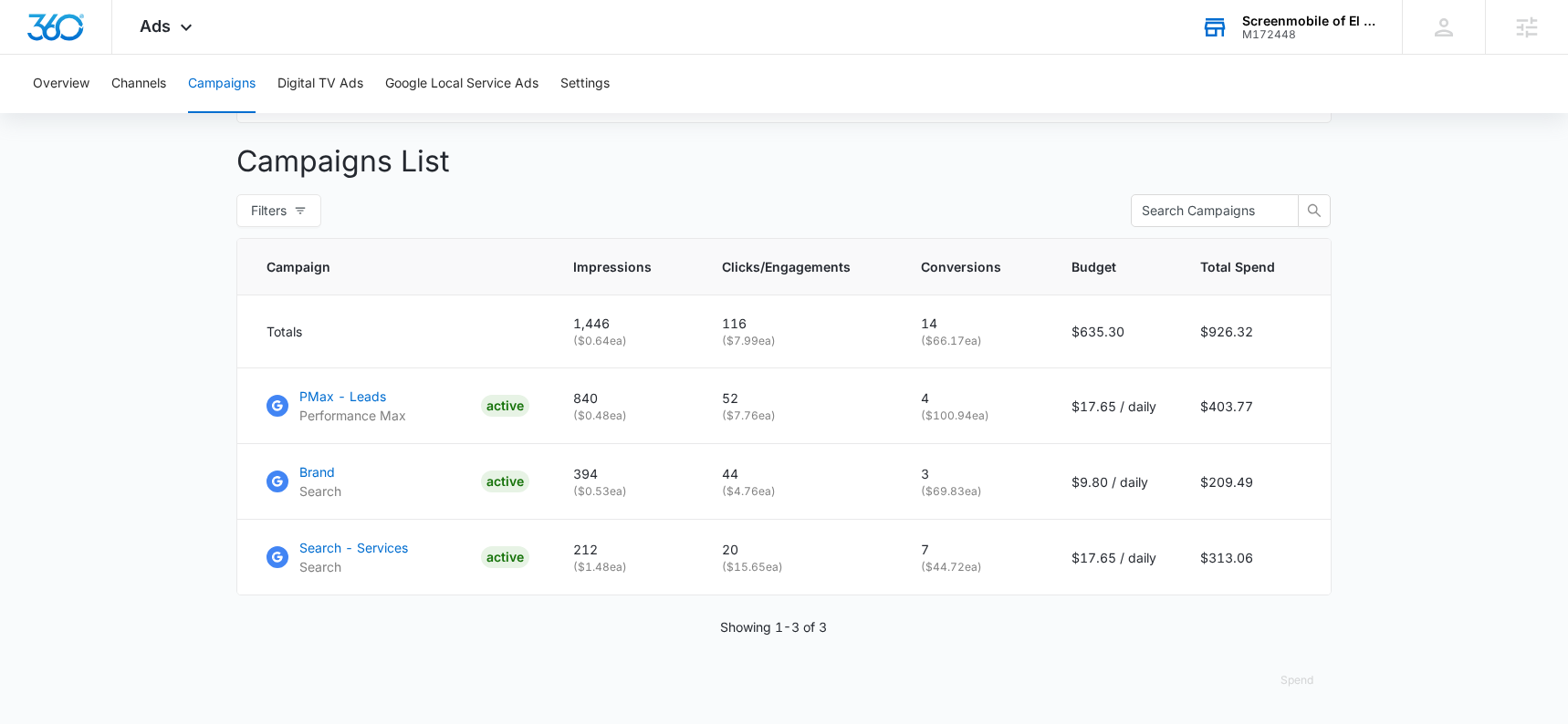
click at [1444, 245] on main "Campaigns Filters [DATE] [DATE] Overall Results Impressions 1.4k 58.16% 3.5k pr…" at bounding box center [784, 121] width 1568 height 1205
